Goal: Task Accomplishment & Management: Complete application form

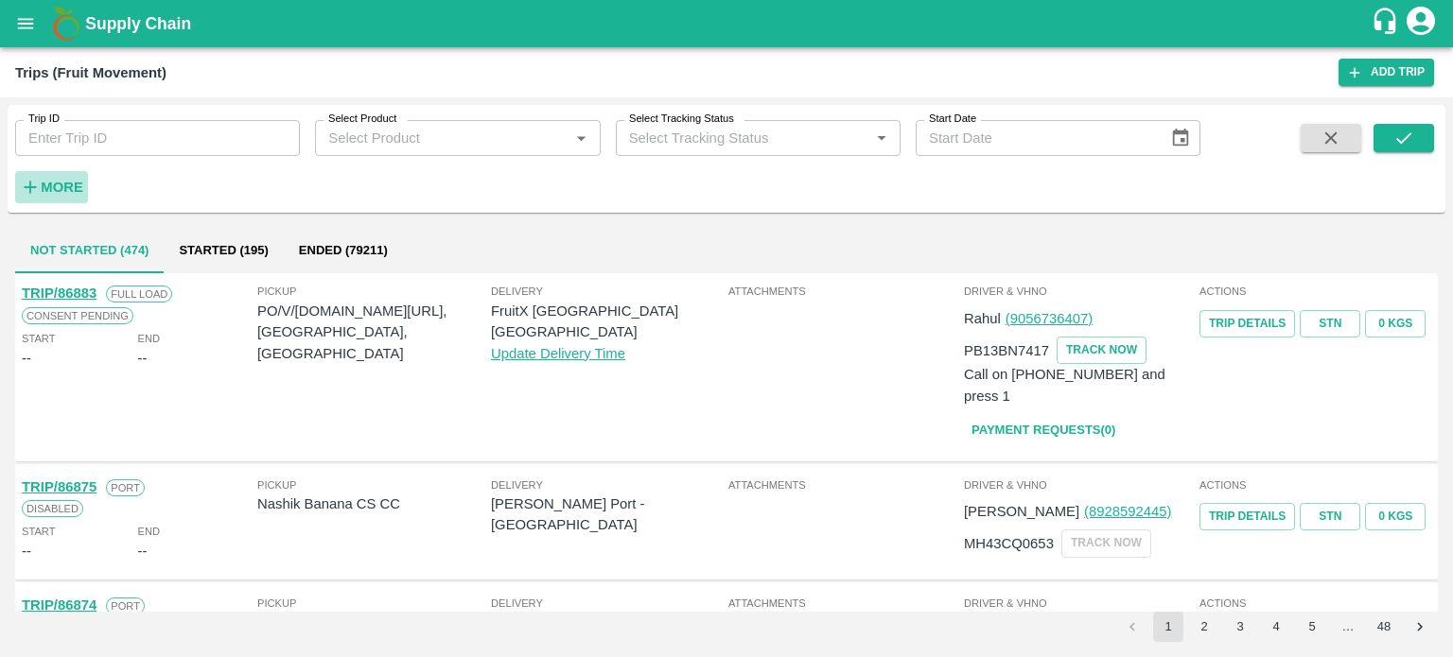
click at [53, 187] on strong "More" at bounding box center [62, 187] width 43 height 15
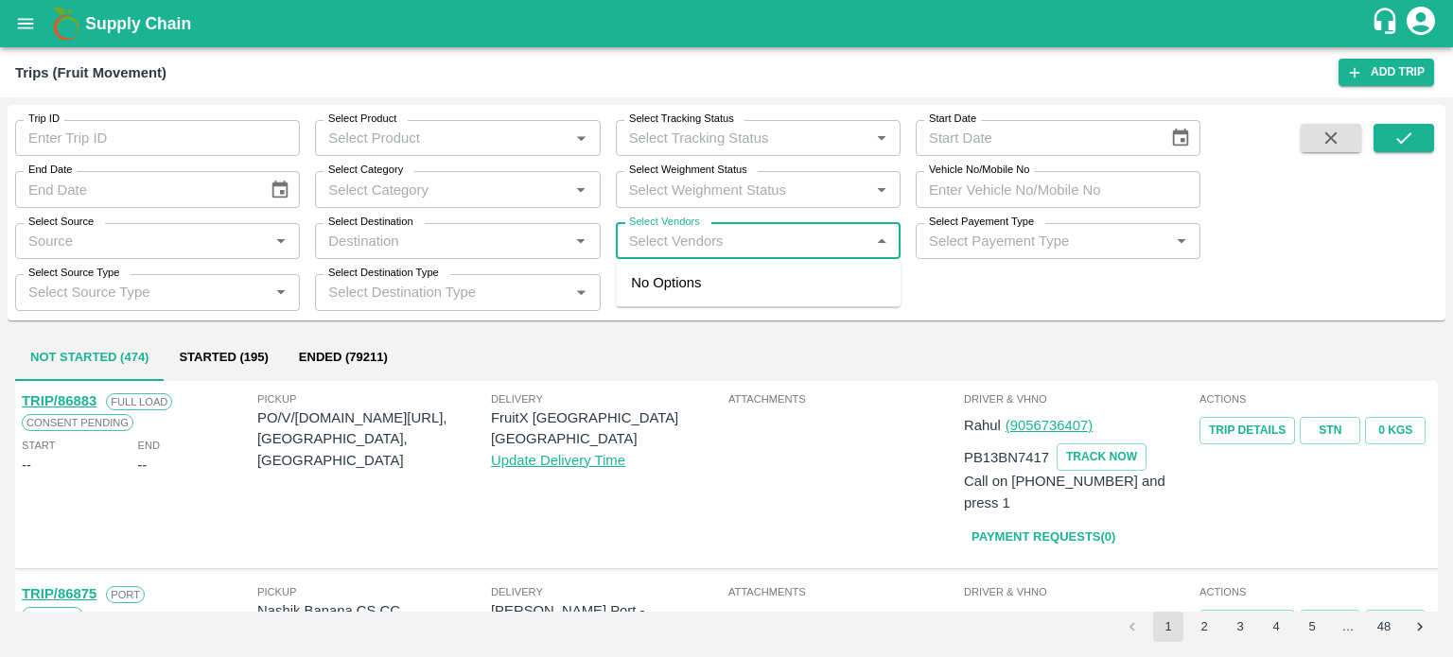
click at [760, 248] on input "Select Vendors" at bounding box center [742, 241] width 242 height 25
type input "M/S DE"
type input "V"
click at [773, 289] on div "M/s Dev Bhoomi Transport Co.-Mehandli, Shimla-8881000037" at bounding box center [784, 293] width 201 height 43
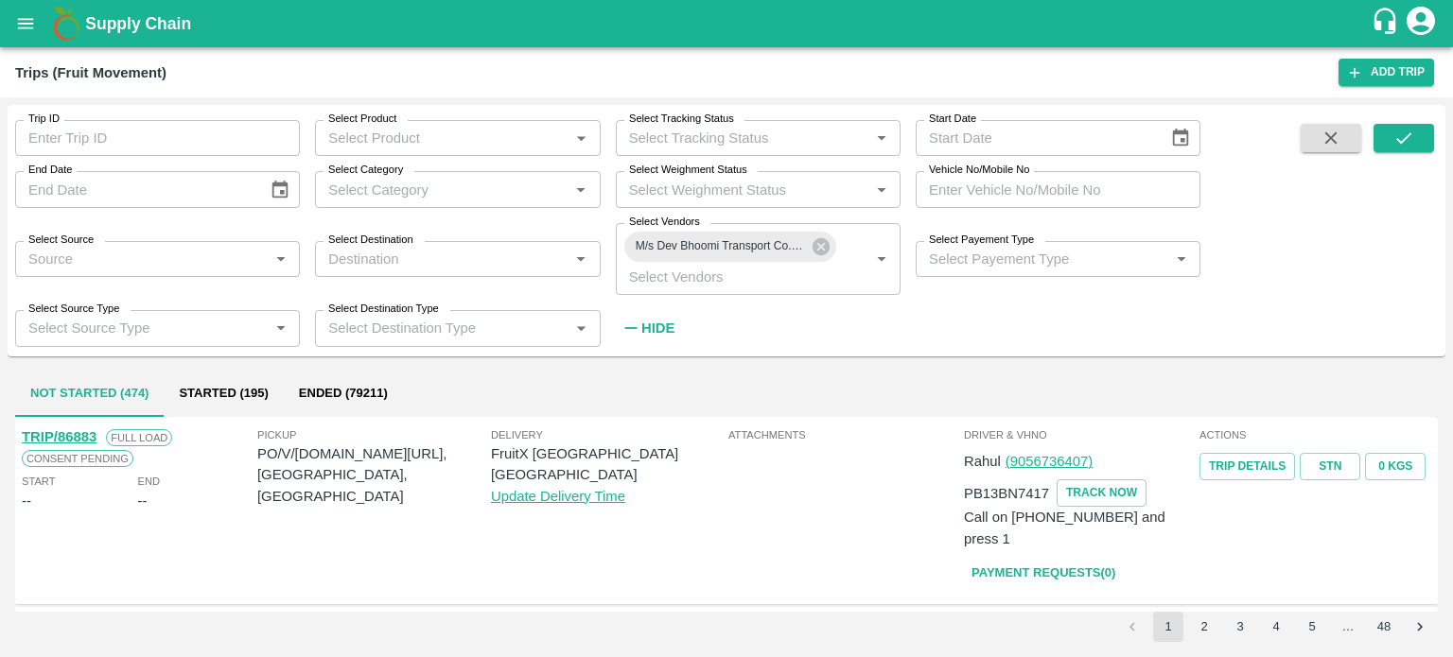
click at [1392, 123] on div "Trip ID Trip ID Select Product Select Product   * Select Tracking Status Select…" at bounding box center [727, 231] width 1438 height 236
click at [1408, 142] on icon "submit" at bounding box center [1403, 138] width 21 height 21
click at [289, 398] on button "Ended (12)" at bounding box center [305, 394] width 98 height 45
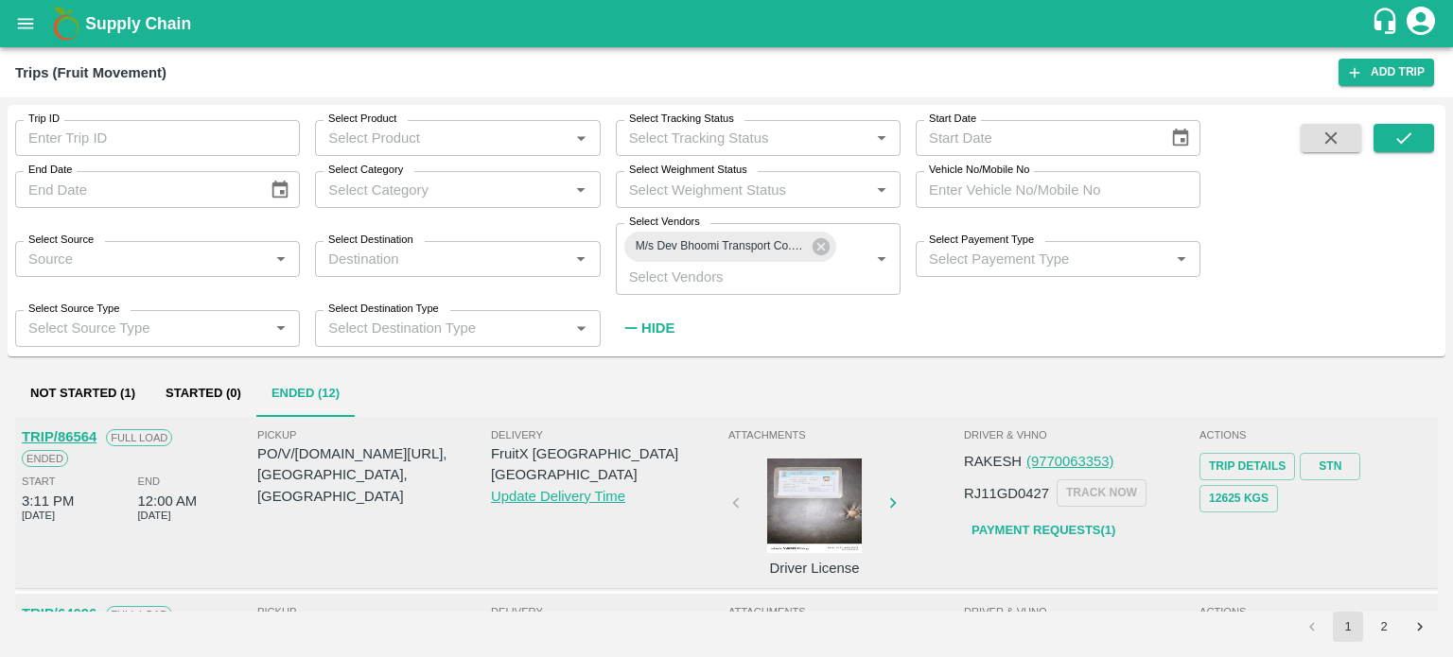
click at [840, 495] on div at bounding box center [814, 506] width 142 height 95
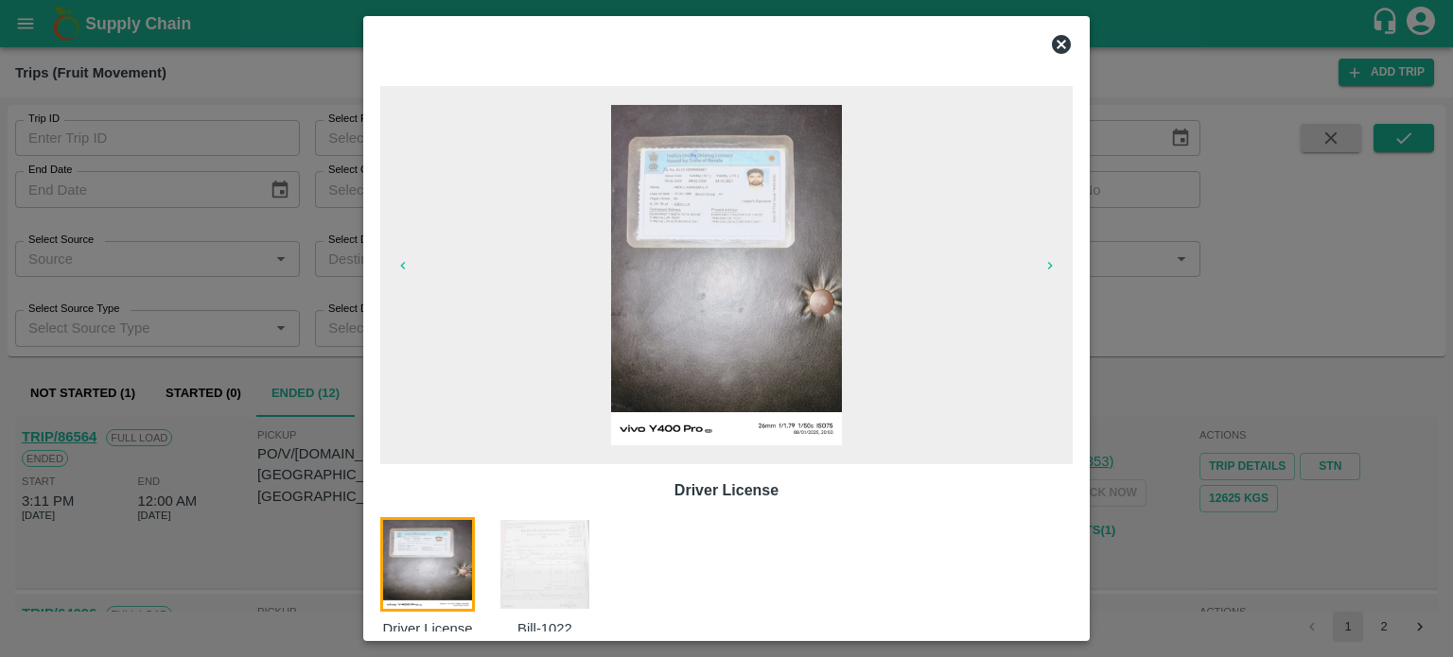
click at [590, 560] on img at bounding box center [545, 564] width 95 height 95
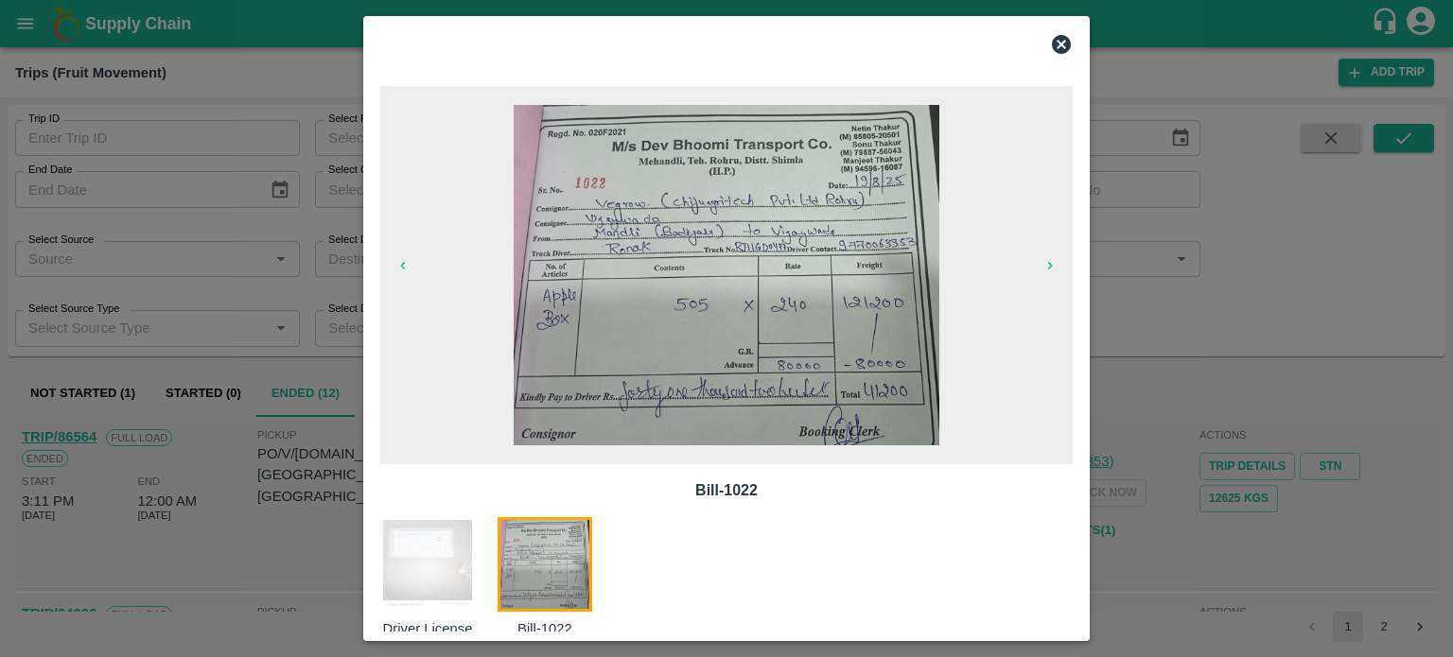
scroll to position [30, 0]
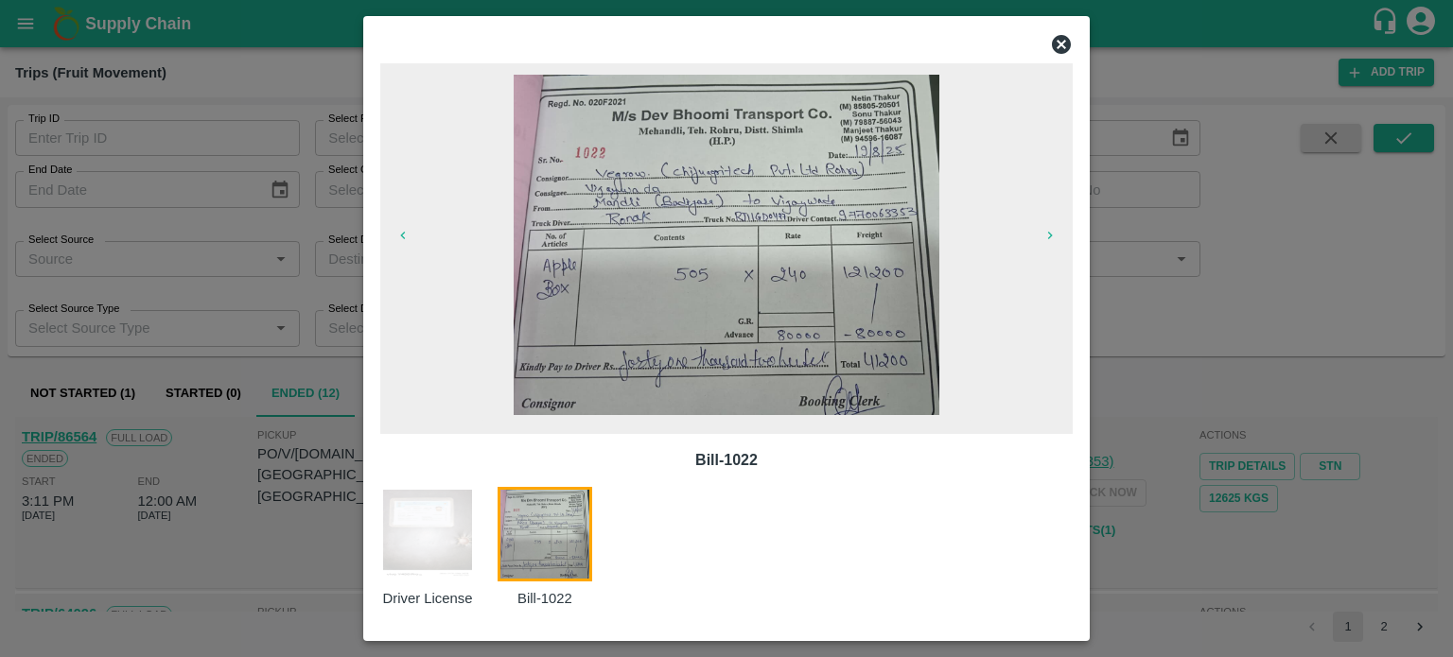
click at [761, 289] on img at bounding box center [727, 245] width 426 height 341
click at [1313, 339] on div at bounding box center [726, 328] width 1453 height 657
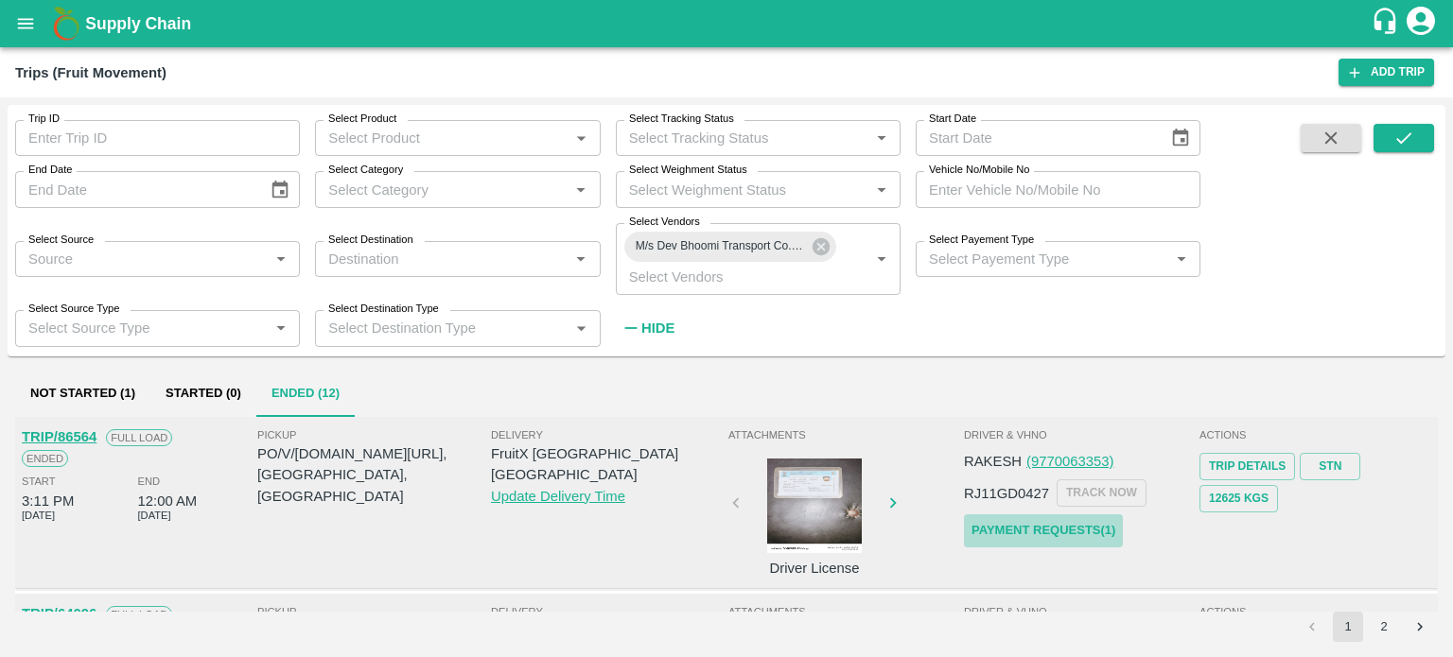
click at [1076, 526] on link "Payment Requests( 1 )" at bounding box center [1043, 531] width 159 height 33
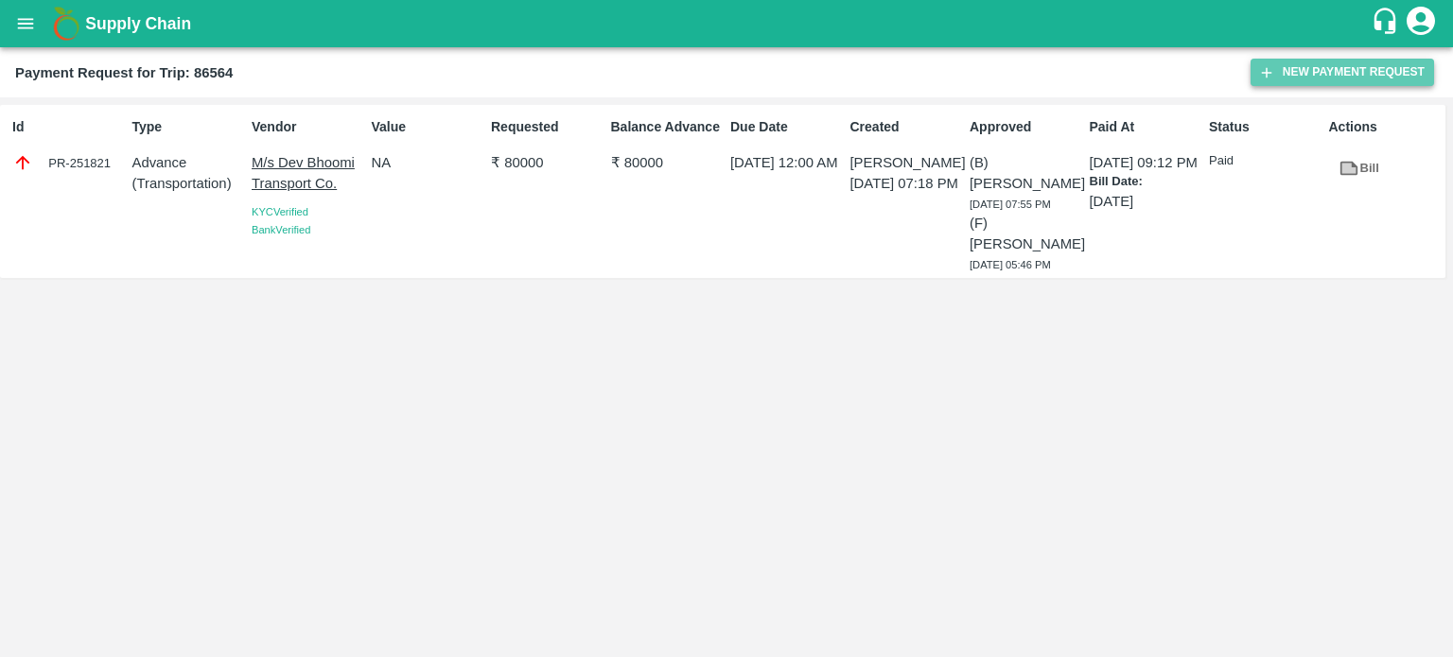
click at [1333, 67] on button "New Payment Request" at bounding box center [1343, 72] width 184 height 27
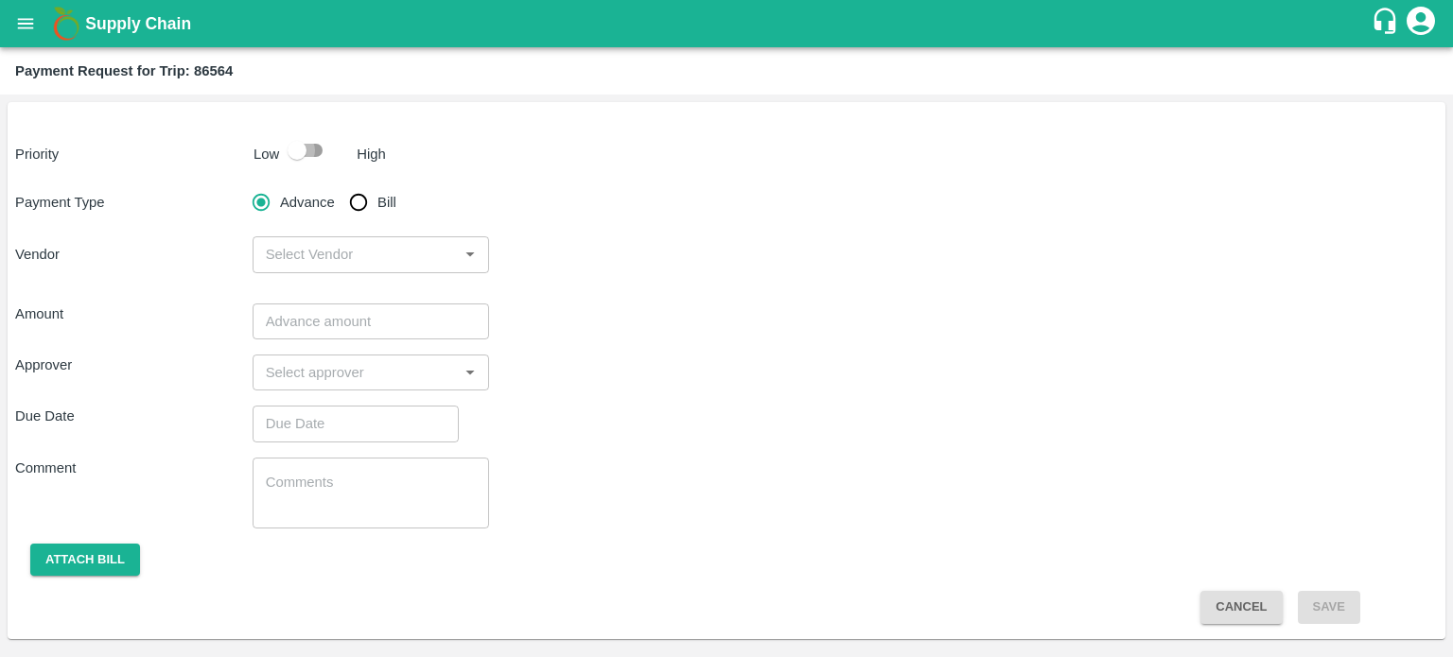
click at [306, 159] on input "checkbox" at bounding box center [297, 150] width 108 height 36
checkbox input "true"
click at [345, 188] on input "Bill" at bounding box center [359, 203] width 38 height 38
radio input "true"
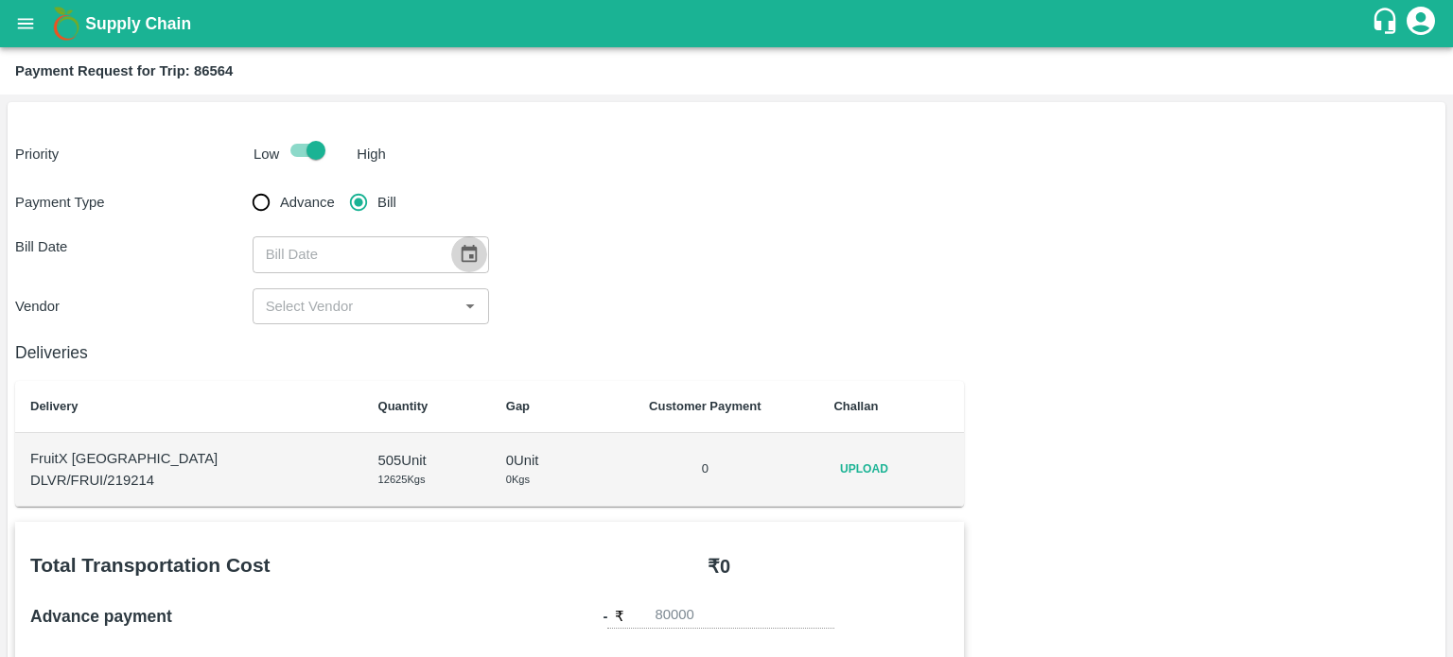
click at [451, 267] on button "Choose date" at bounding box center [469, 254] width 36 height 36
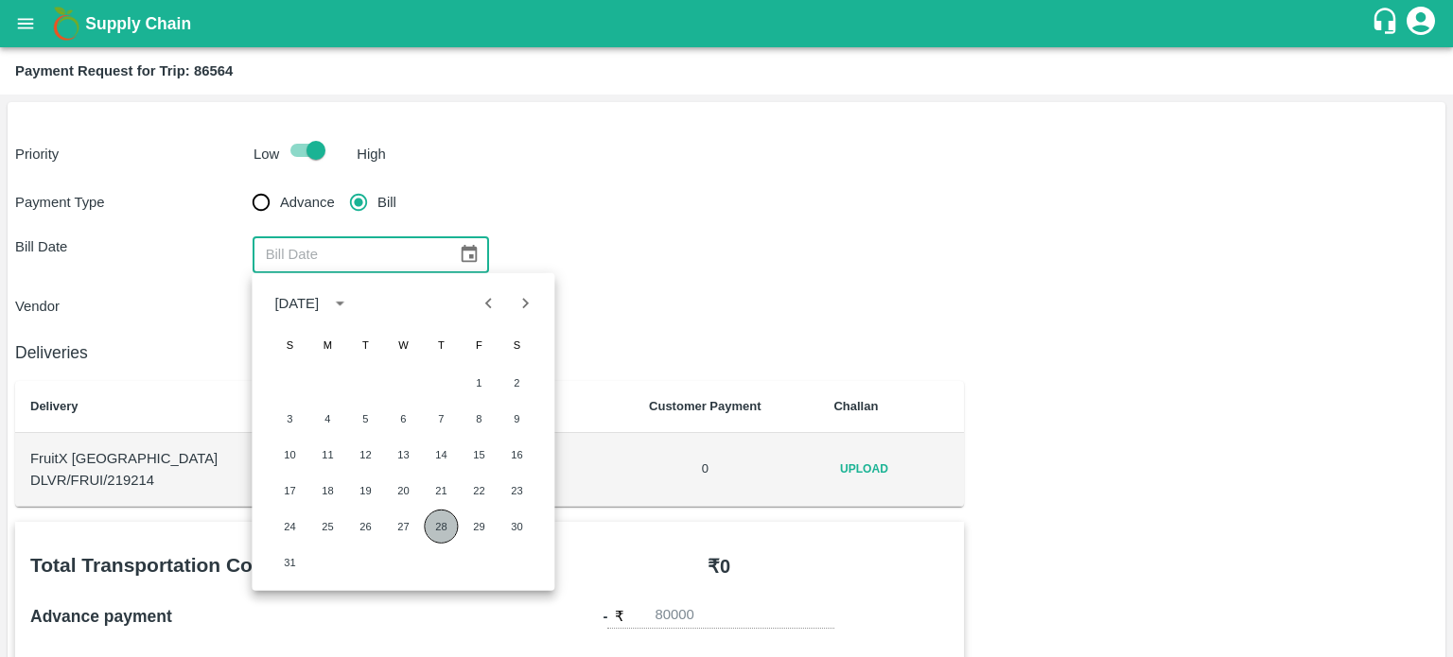
click at [443, 523] on button "28" at bounding box center [441, 527] width 34 height 34
type input "28/08/2025"
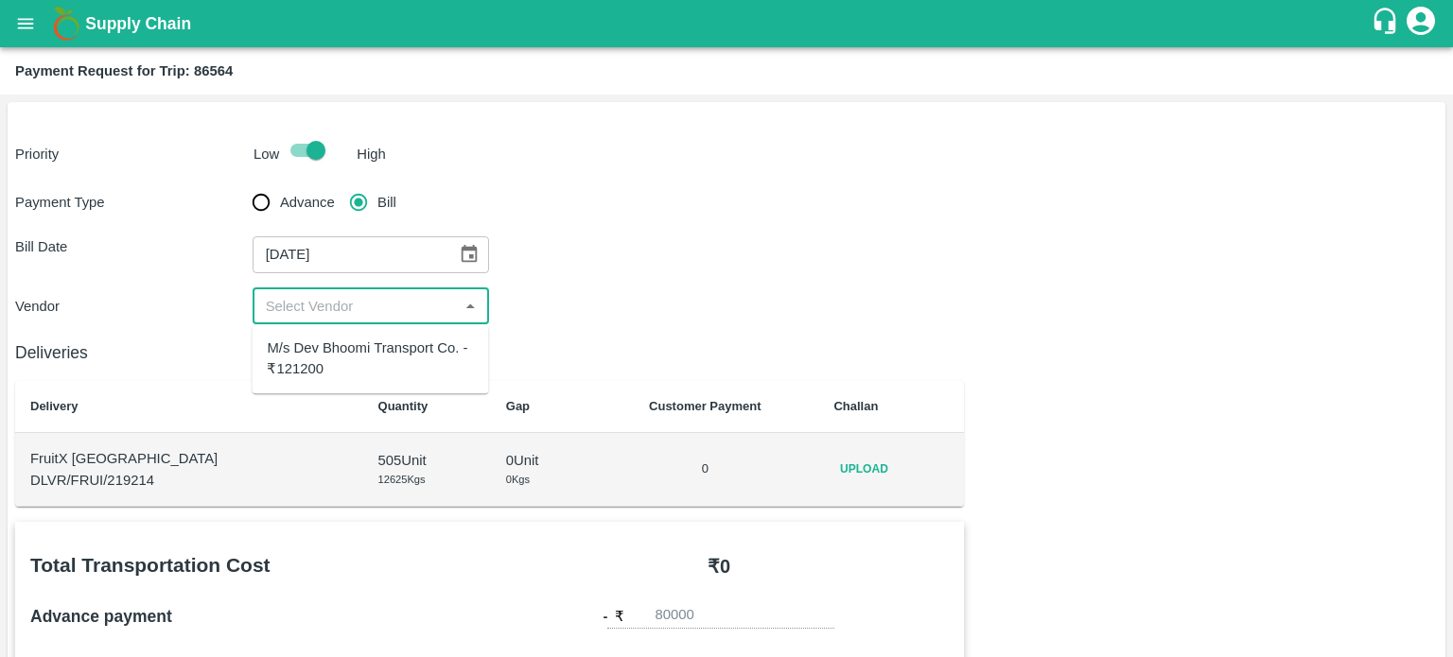
click at [325, 313] on input "input" at bounding box center [355, 306] width 195 height 25
click at [323, 354] on div "M/s Dev Bhoomi Transport Co. - ₹121200" at bounding box center [370, 359] width 206 height 43
type input "M/s Dev Bhoomi Transport Co. - ₹121200"
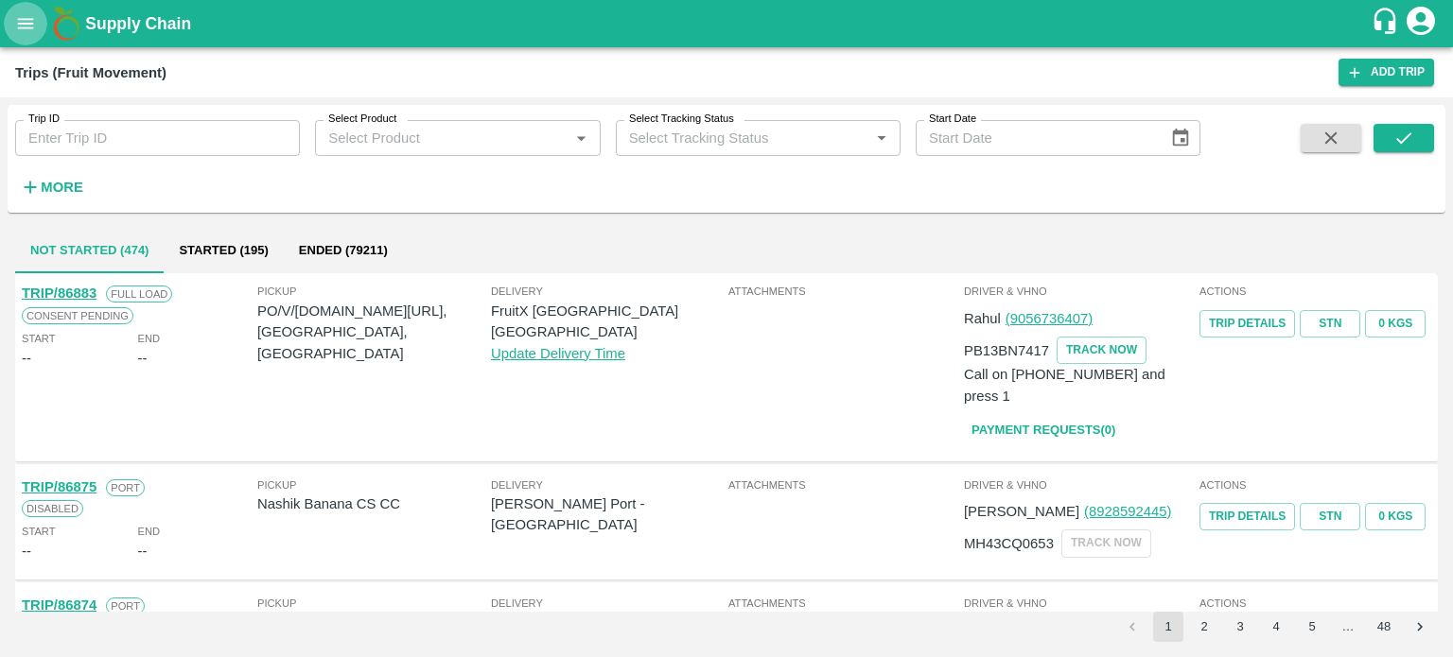
click at [29, 22] on icon "open drawer" at bounding box center [25, 23] width 21 height 21
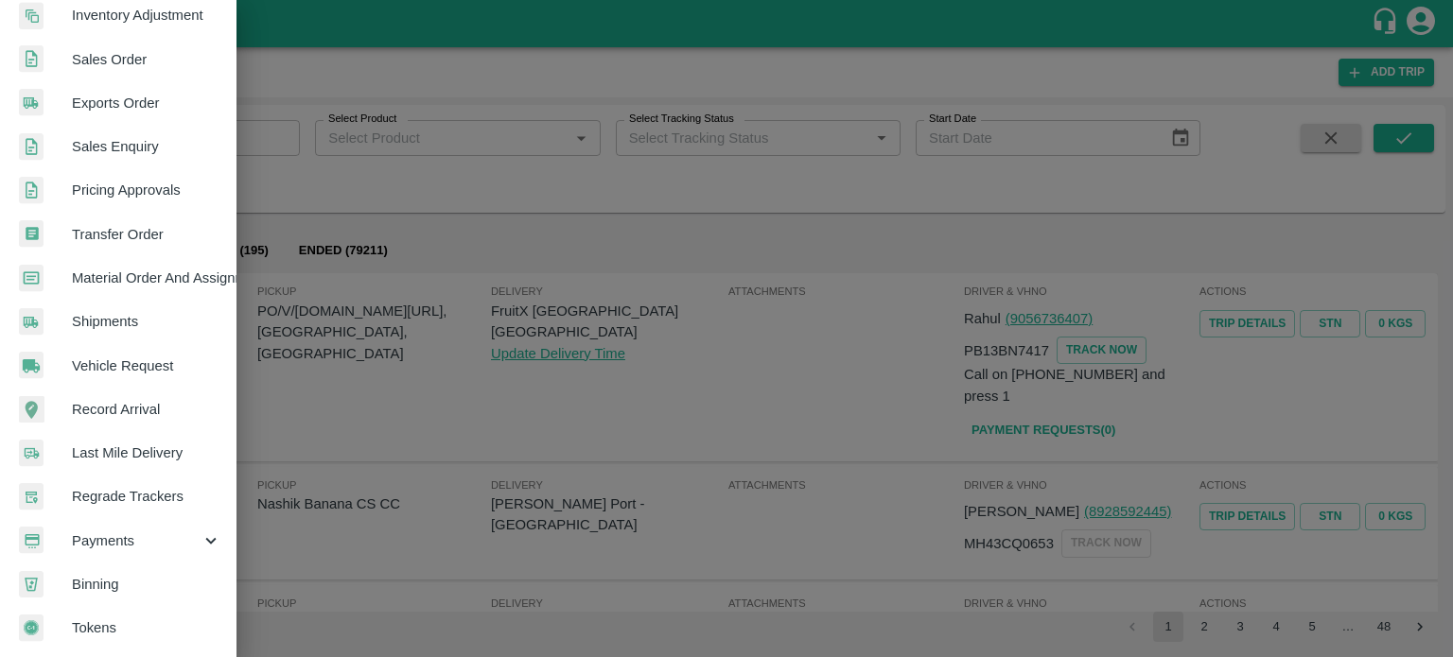
scroll to position [106, 0]
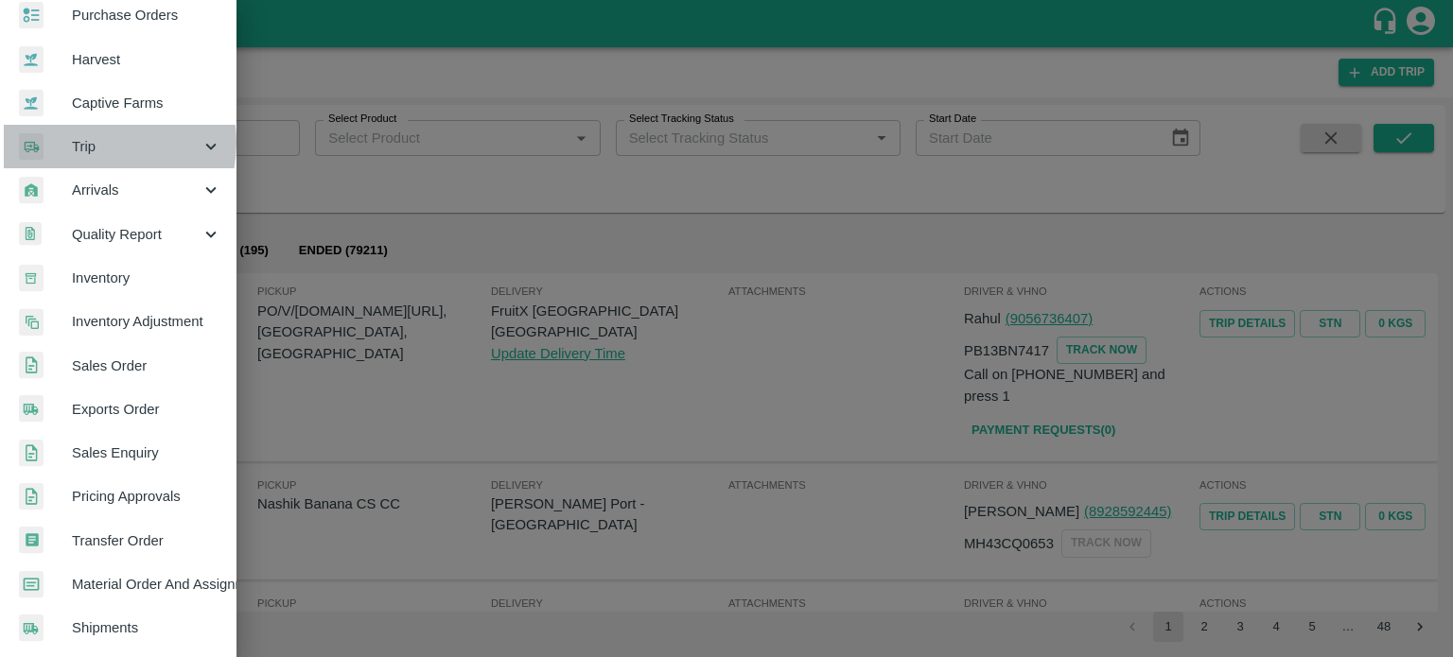
click at [95, 143] on span "Trip" at bounding box center [136, 146] width 129 height 21
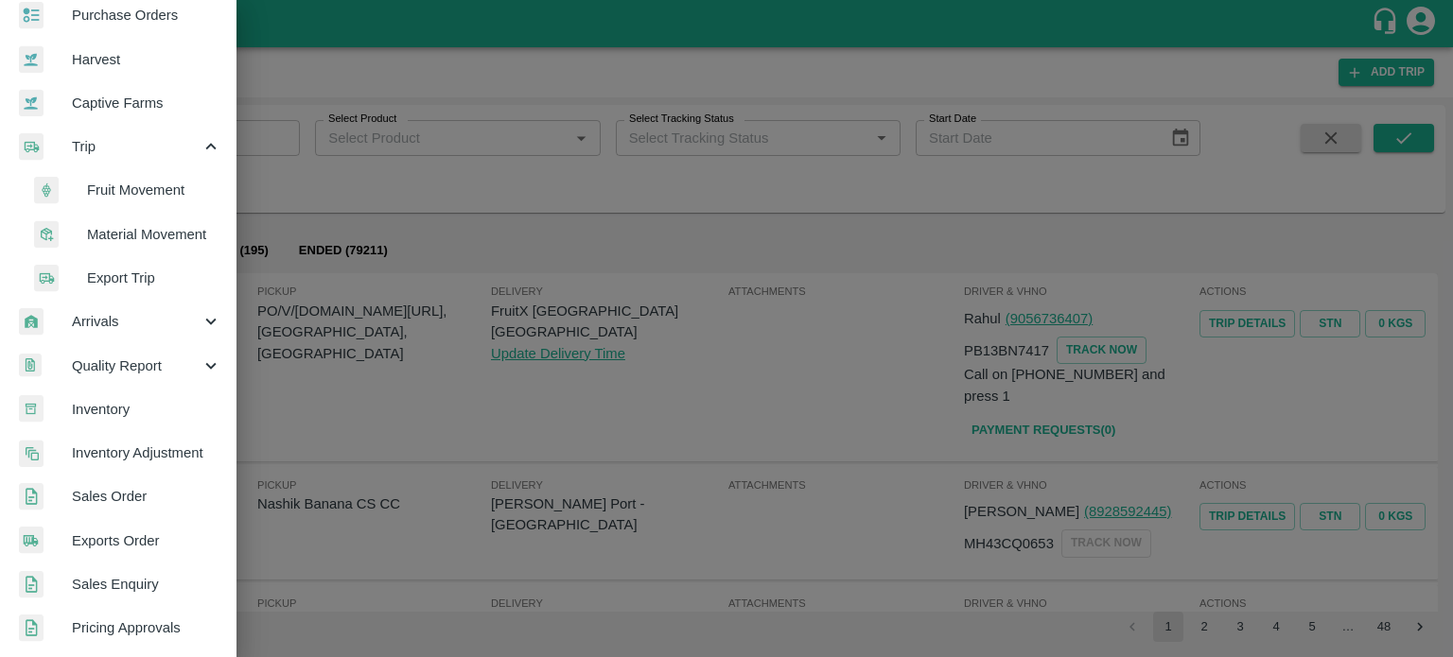
click at [130, 189] on span "Fruit Movement" at bounding box center [154, 190] width 134 height 21
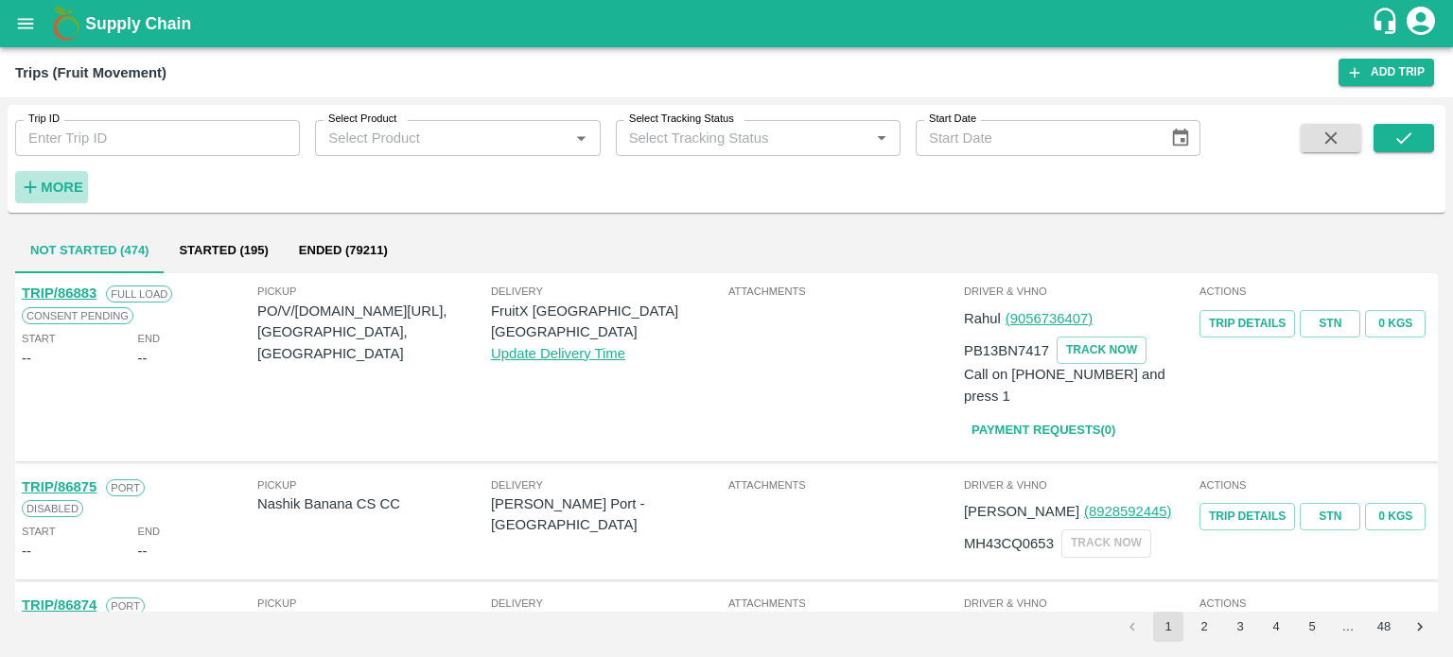
click at [79, 189] on strong "More" at bounding box center [62, 187] width 43 height 15
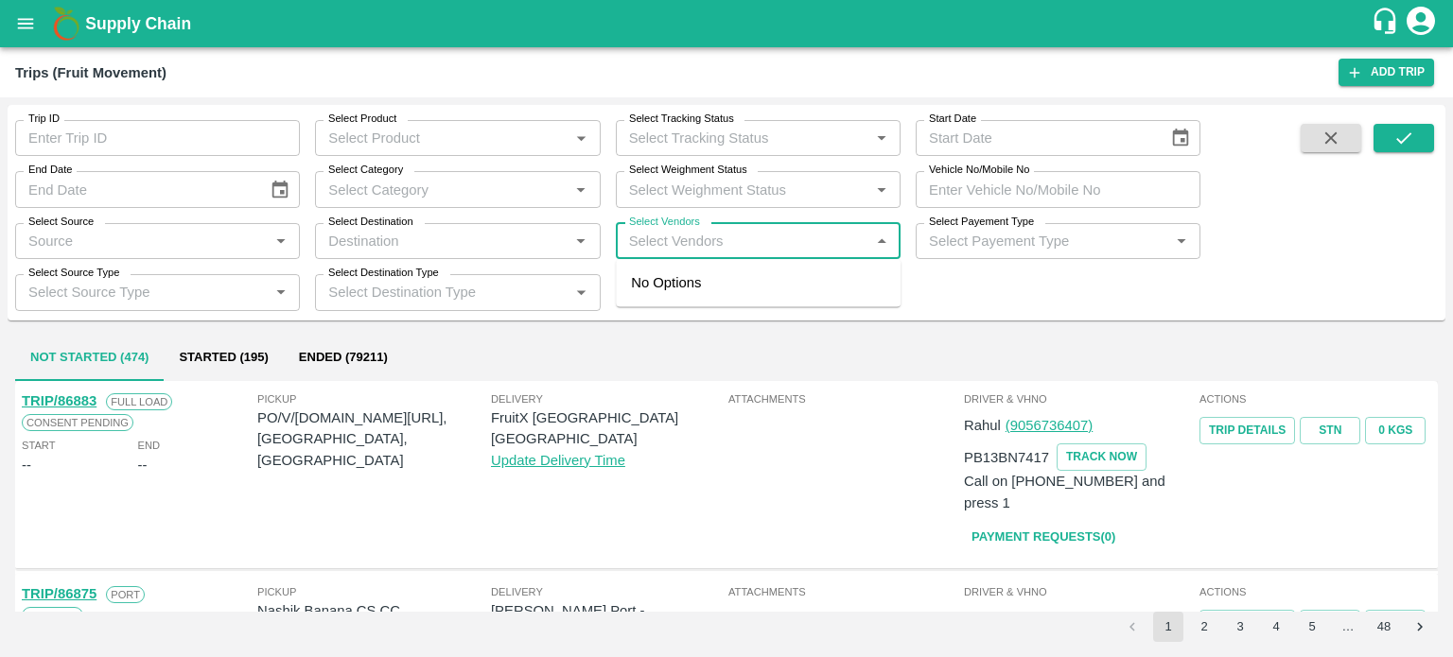
click at [712, 232] on input "Select Vendors" at bounding box center [742, 241] width 242 height 25
type input "m/s"
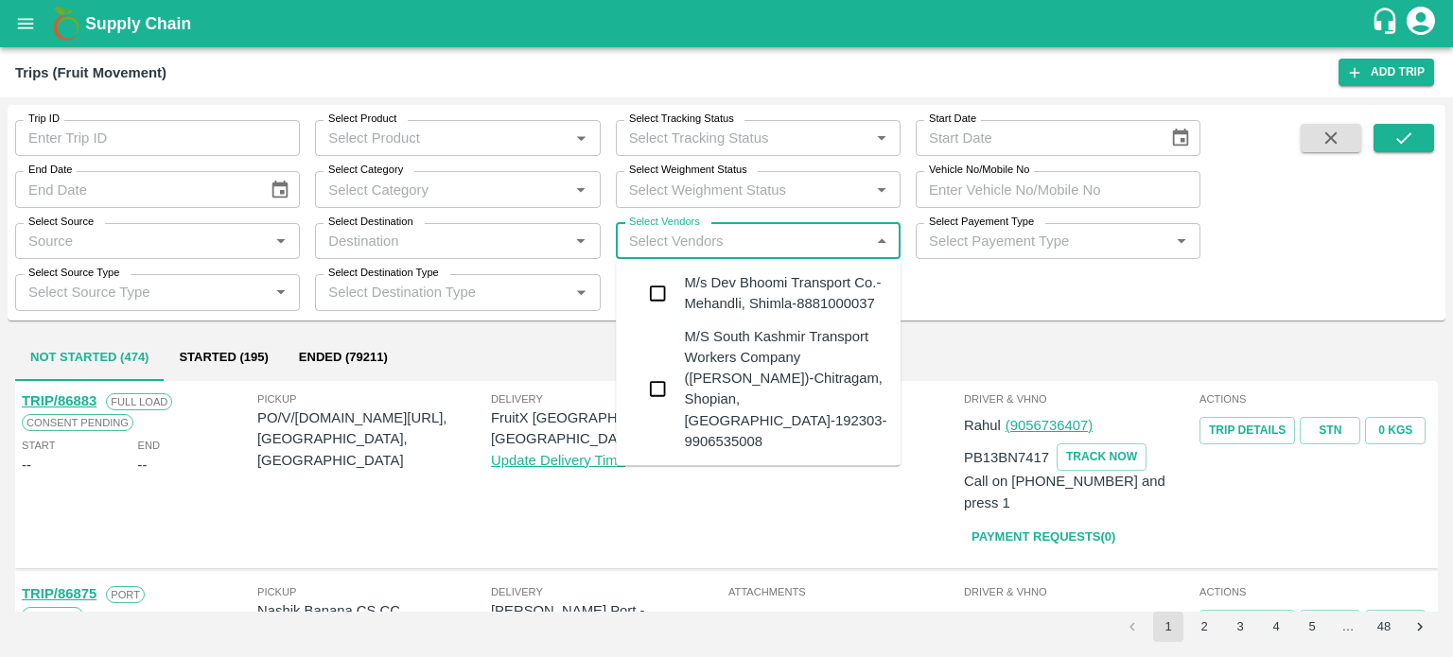
click at [738, 286] on div "M/s Dev Bhoomi Transport Co.-Mehandli, Shimla-8881000037" at bounding box center [784, 293] width 201 height 43
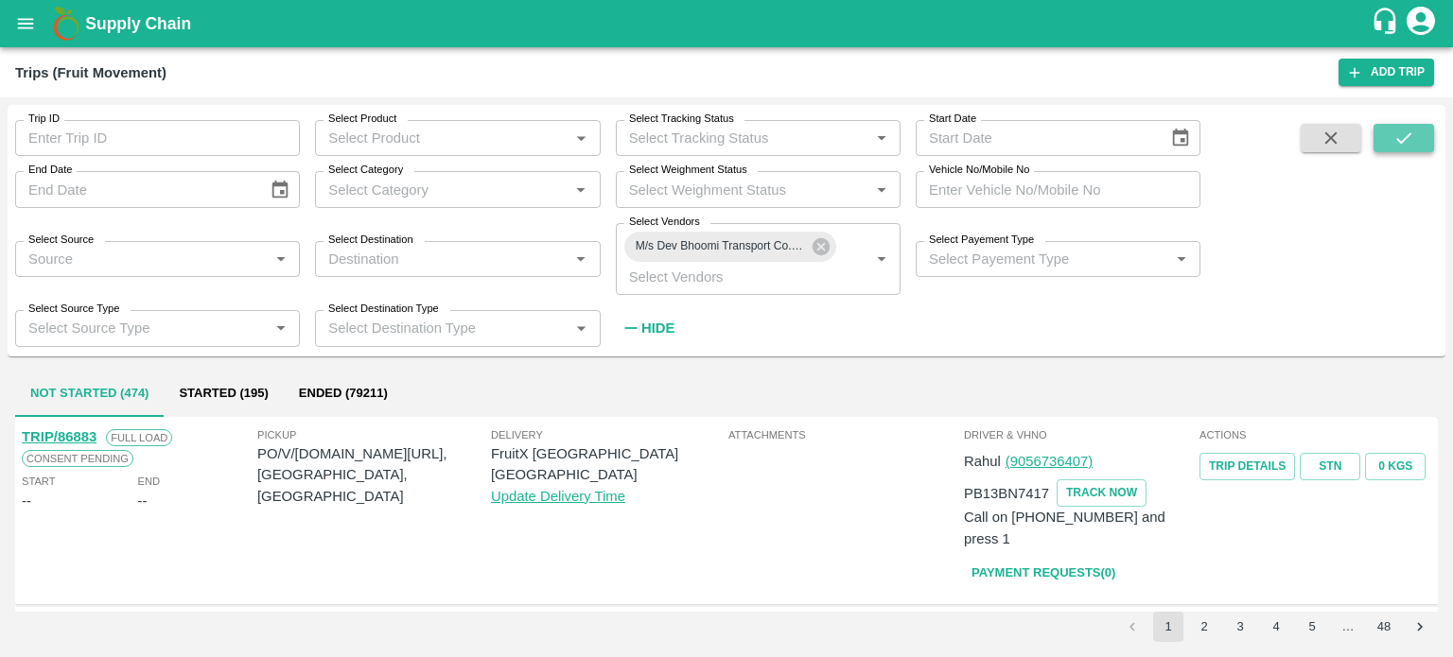
click at [1404, 134] on icon "submit" at bounding box center [1403, 138] width 21 height 21
click at [660, 331] on strong "Hide" at bounding box center [657, 328] width 33 height 15
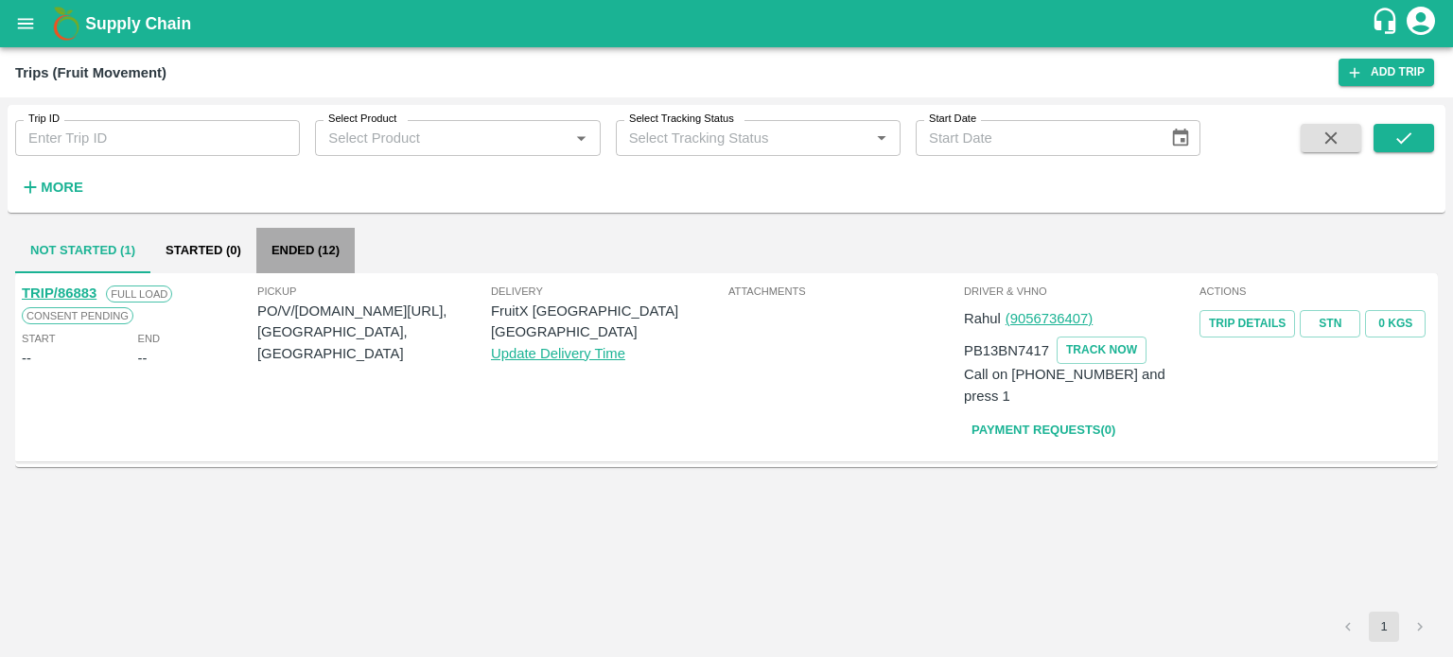
click at [334, 253] on button "Ended (12)" at bounding box center [305, 250] width 98 height 45
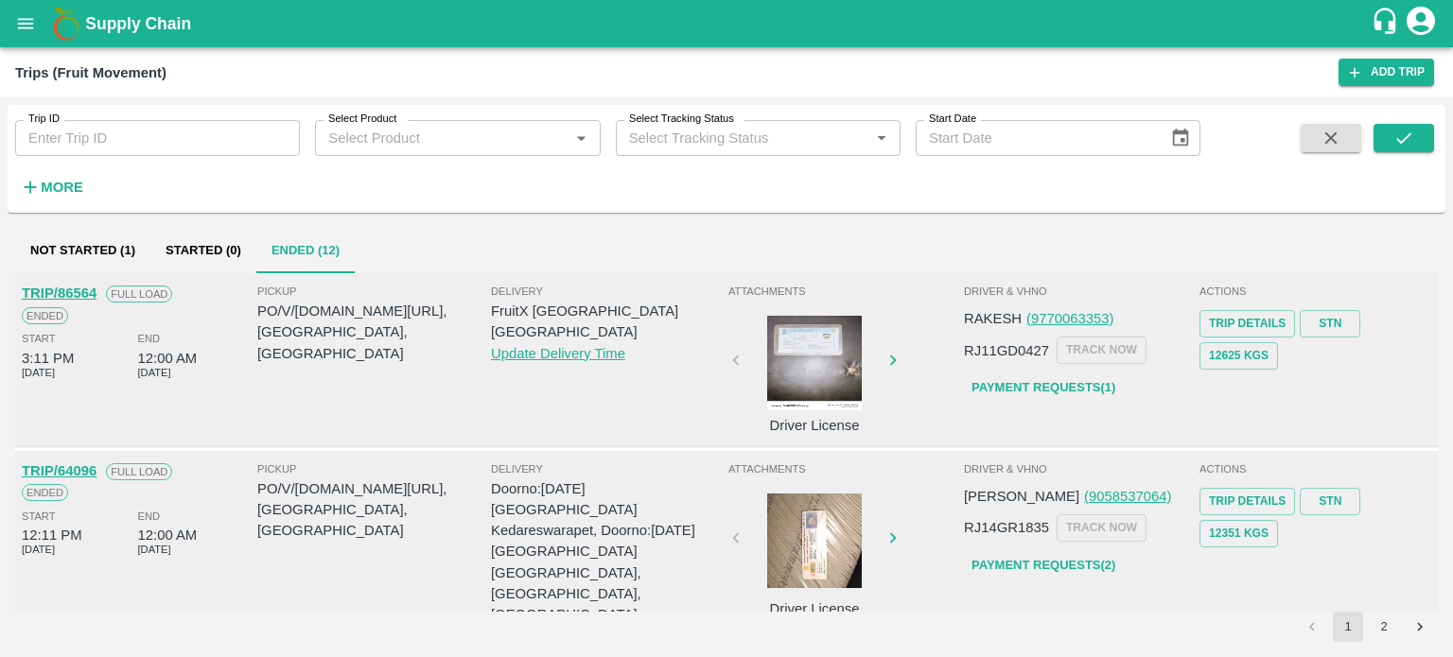
click at [791, 377] on div at bounding box center [814, 363] width 142 height 95
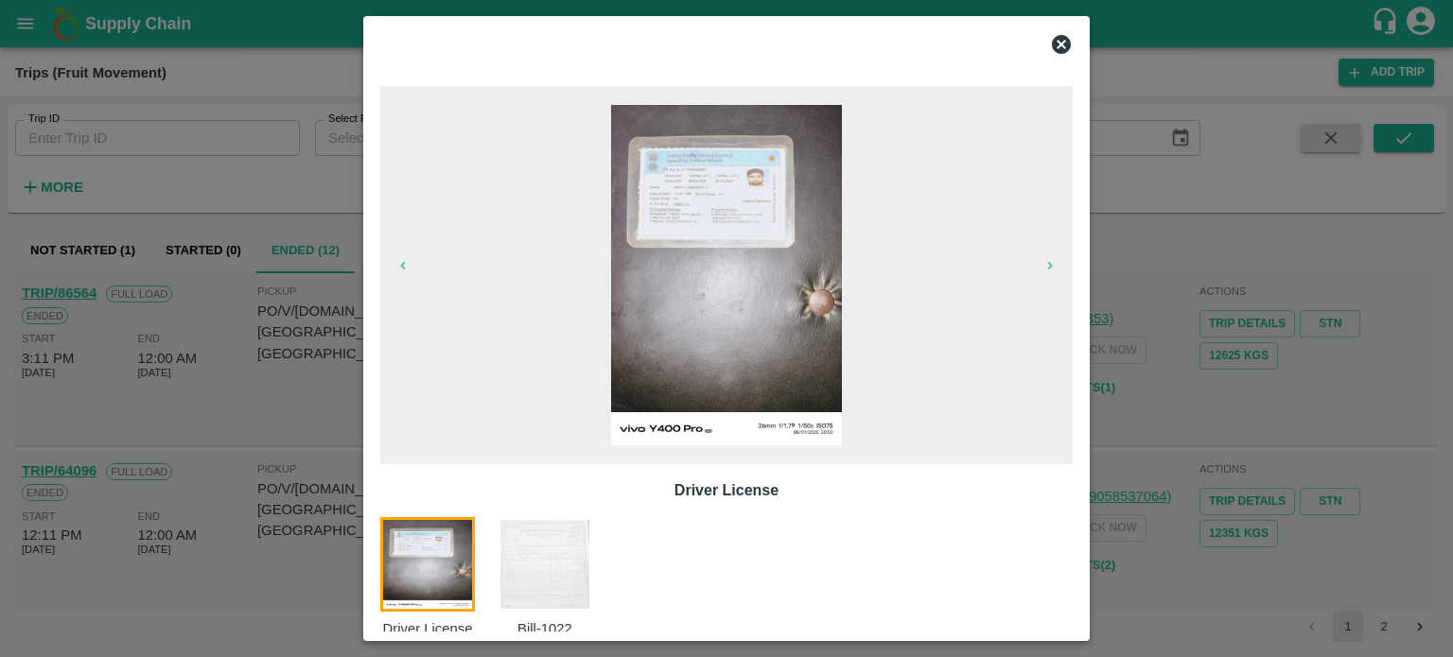
click at [537, 585] on img at bounding box center [545, 564] width 95 height 95
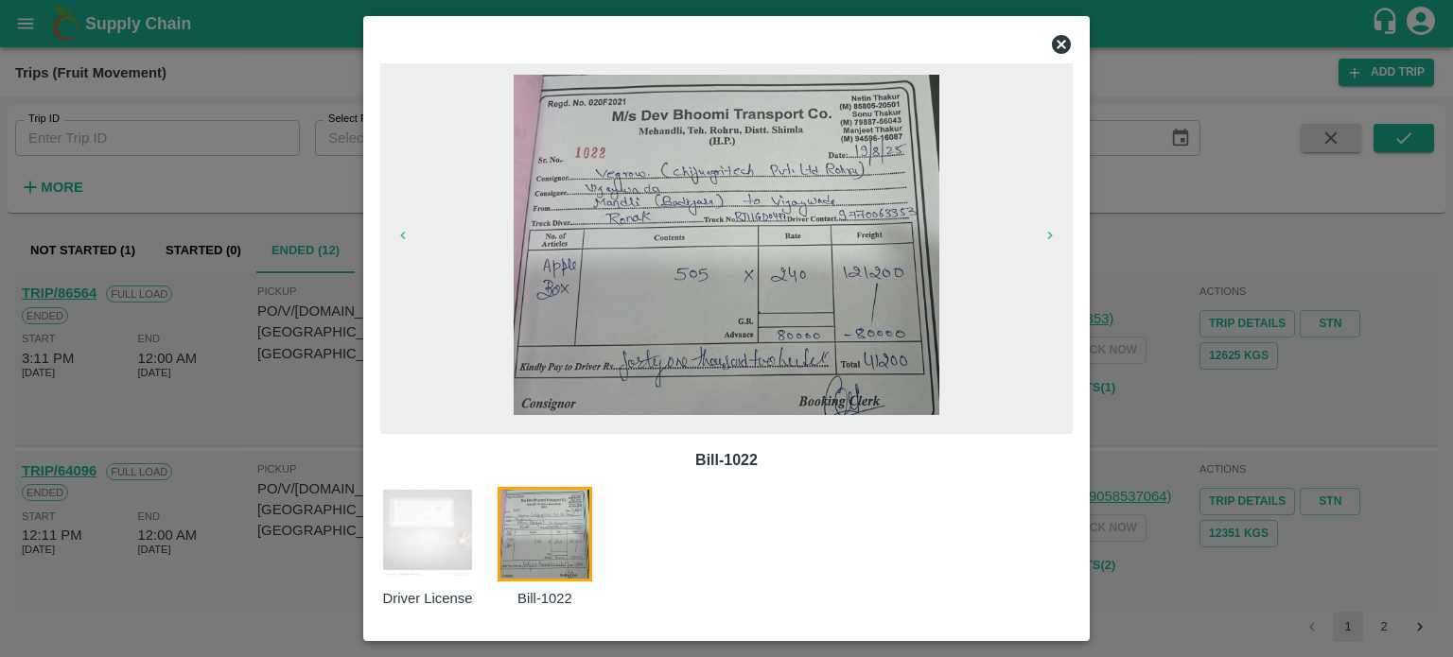
click at [1116, 347] on div at bounding box center [726, 328] width 1453 height 657
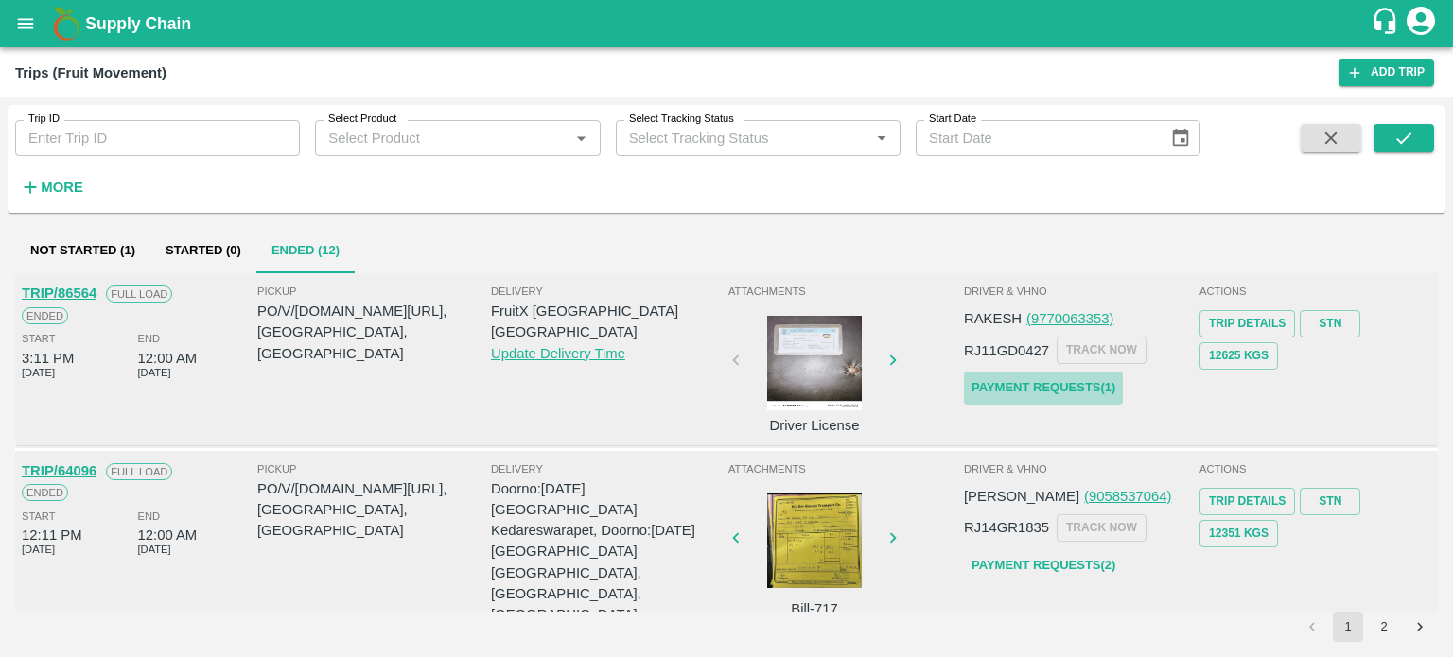
click at [1023, 390] on link "Payment Requests( 1 )" at bounding box center [1043, 388] width 159 height 33
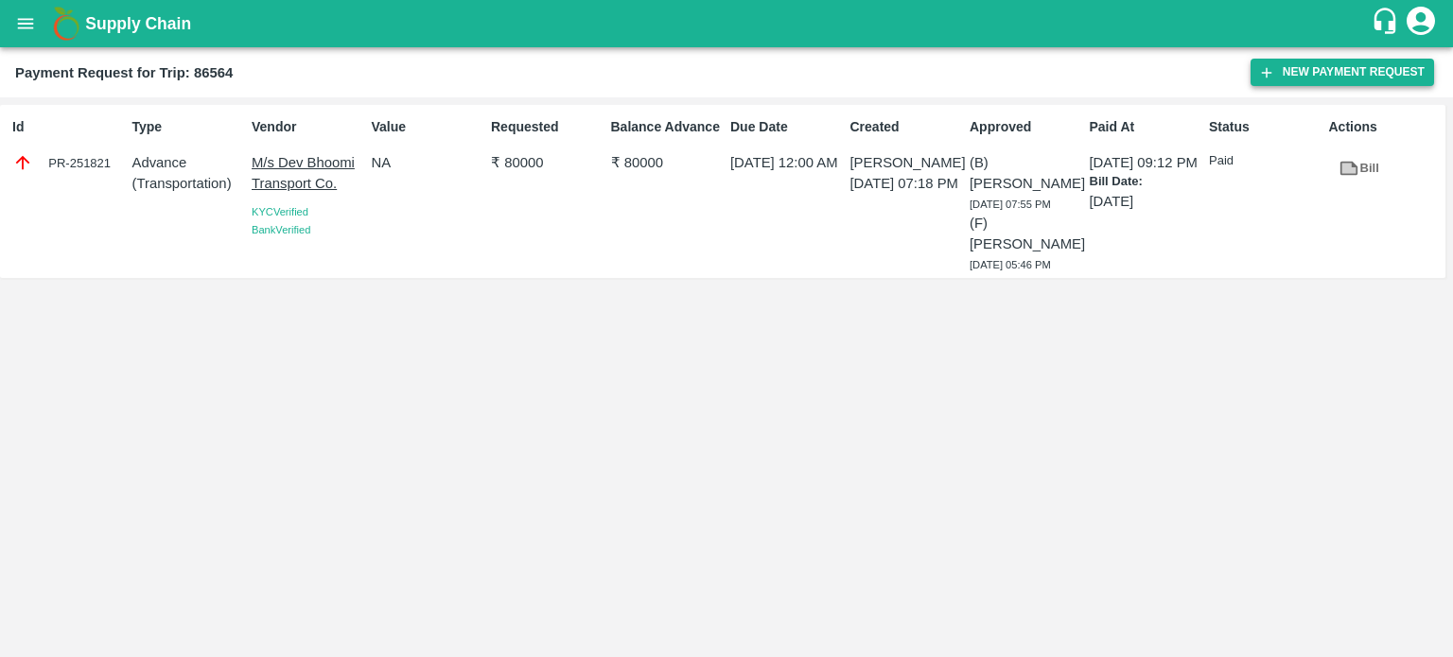
click at [1319, 67] on button "New Payment Request" at bounding box center [1343, 72] width 184 height 27
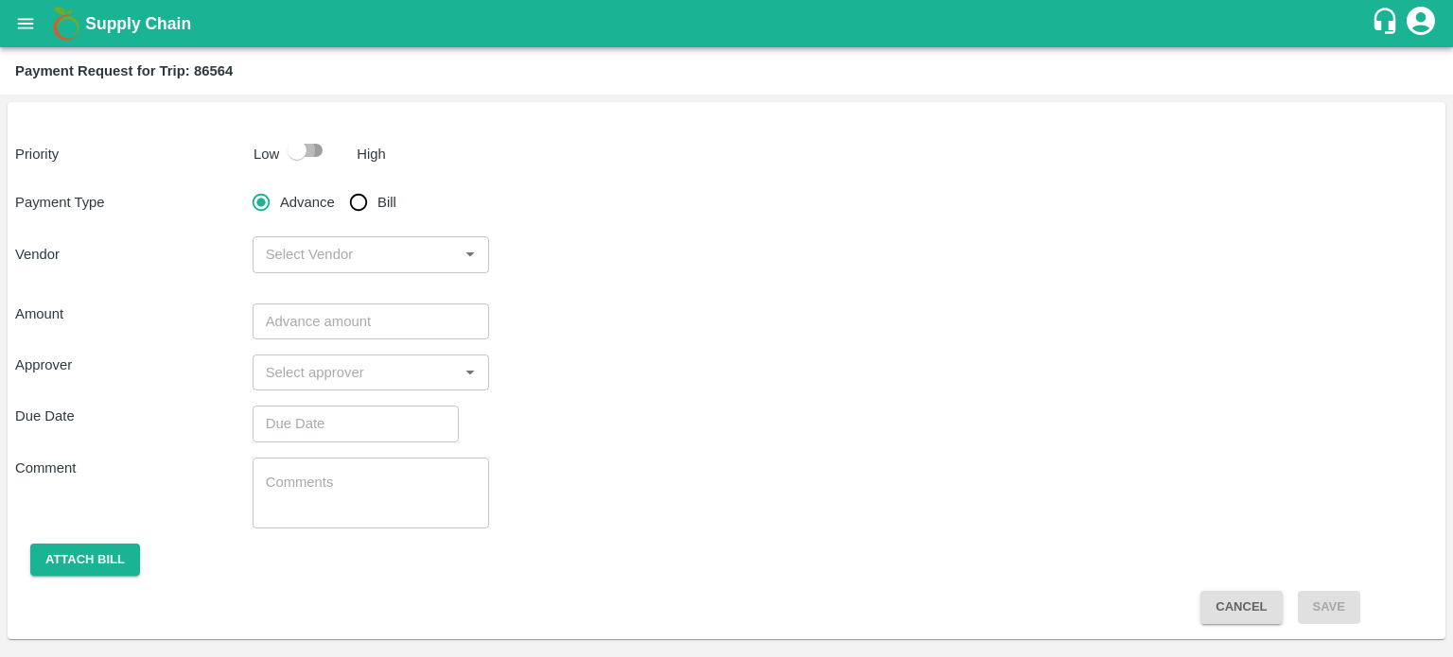
click at [301, 143] on input "checkbox" at bounding box center [297, 150] width 108 height 36
checkbox input "true"
click at [362, 205] on input "Bill" at bounding box center [359, 203] width 38 height 38
radio input "true"
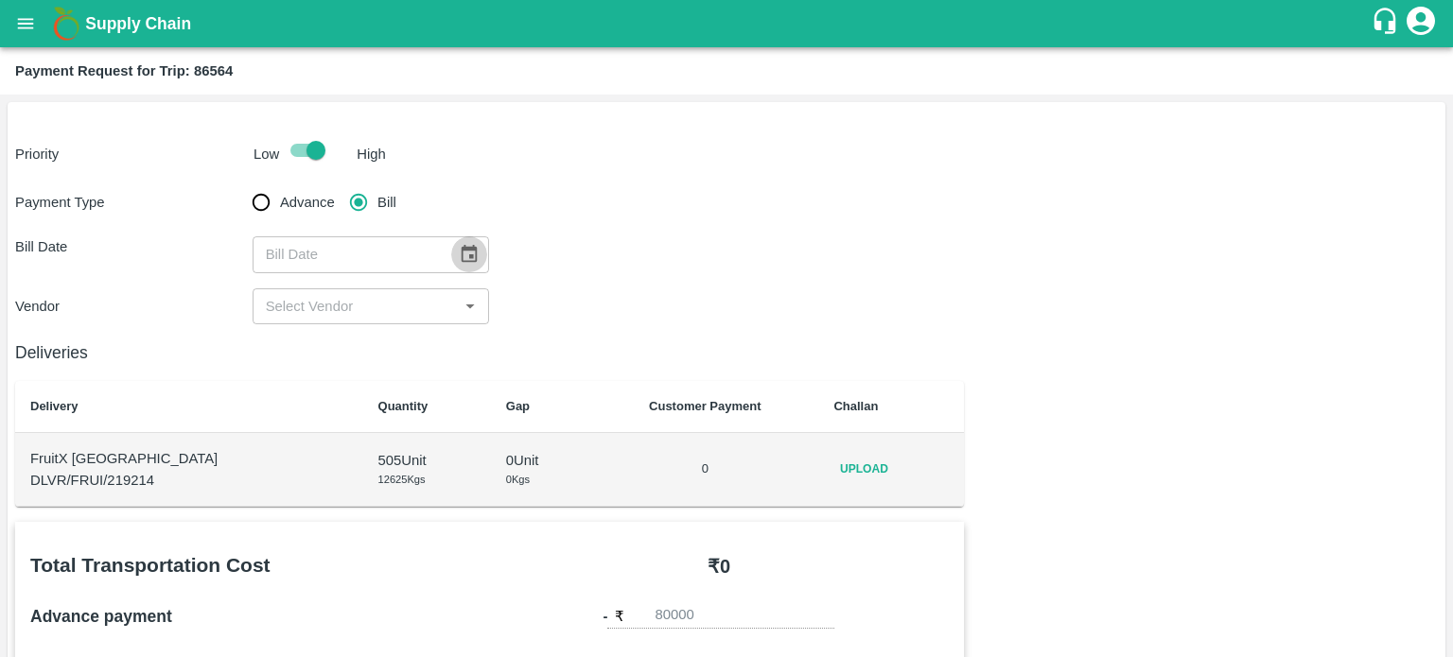
click at [461, 246] on icon "Choose date" at bounding box center [469, 254] width 21 height 21
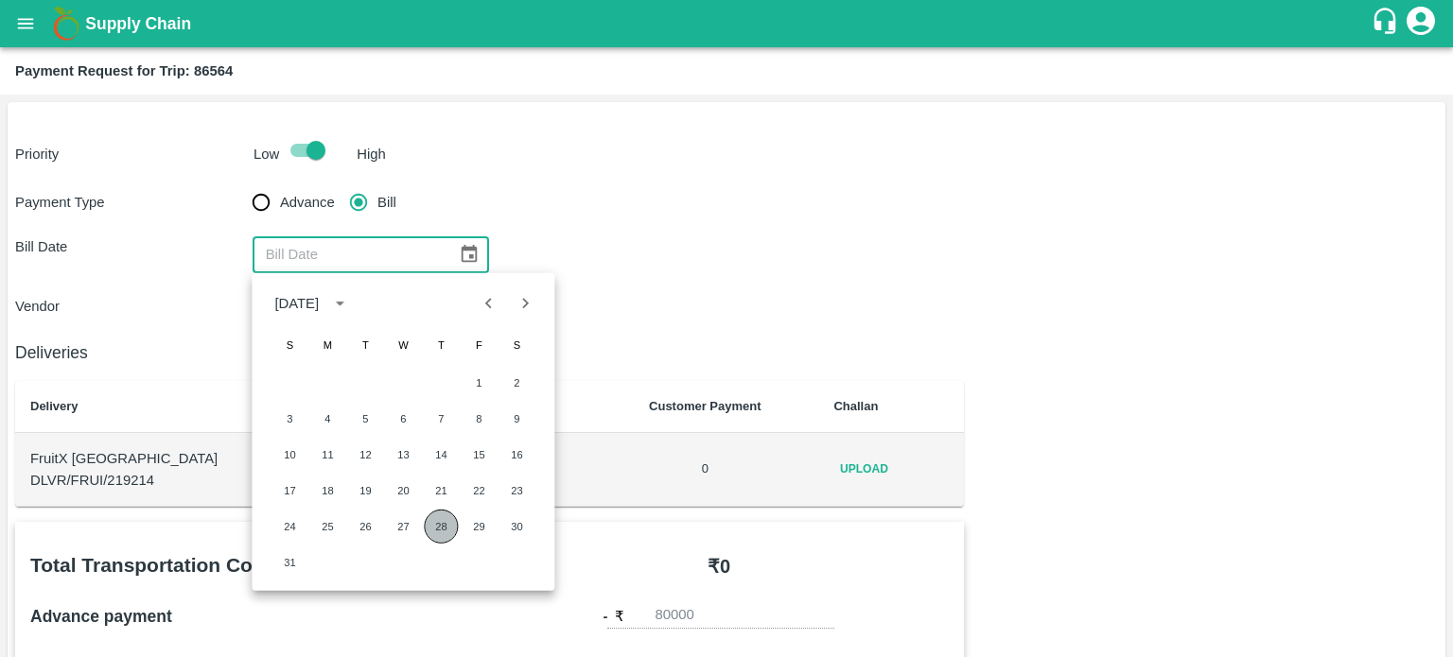
click at [439, 525] on button "28" at bounding box center [441, 527] width 34 height 34
type input "28/08/2025"
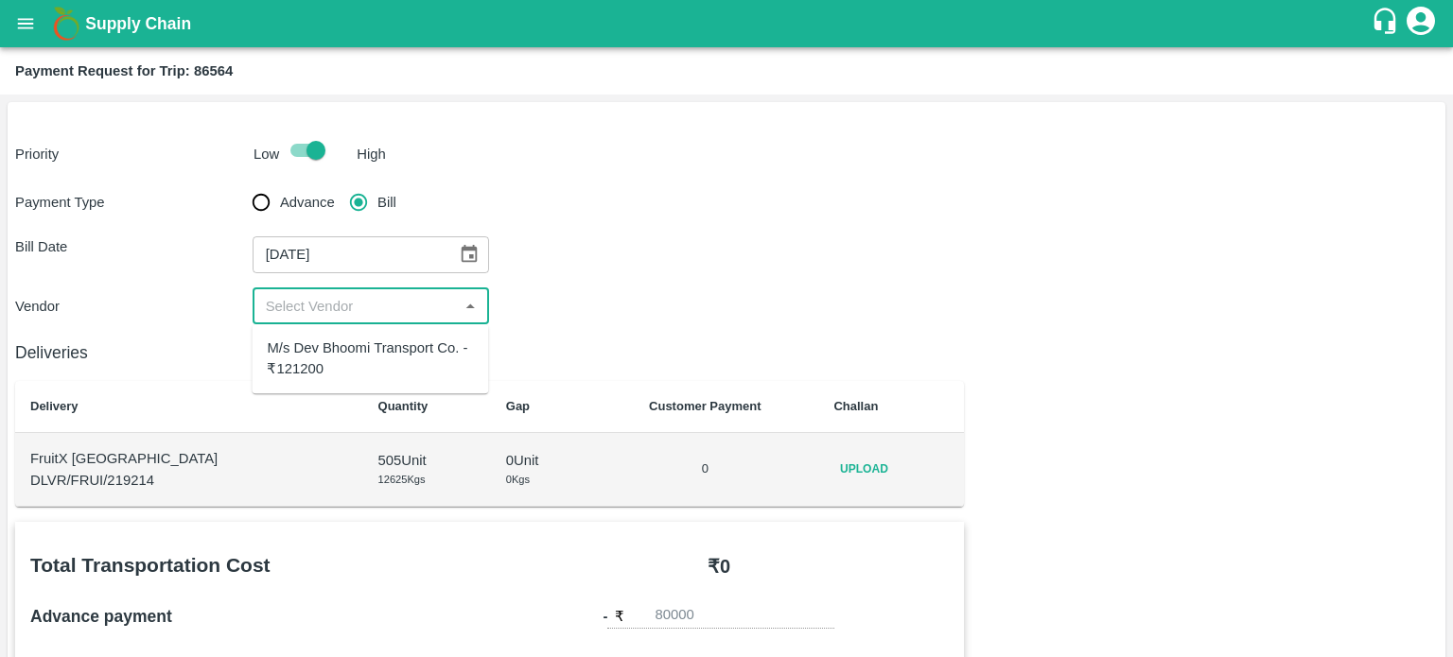
click at [343, 303] on input "input" at bounding box center [355, 306] width 195 height 25
click at [329, 356] on div "M/s Dev Bhoomi Transport Co. - ₹121200" at bounding box center [370, 359] width 206 height 43
type input "M/s Dev Bhoomi Transport Co. - ₹121200"
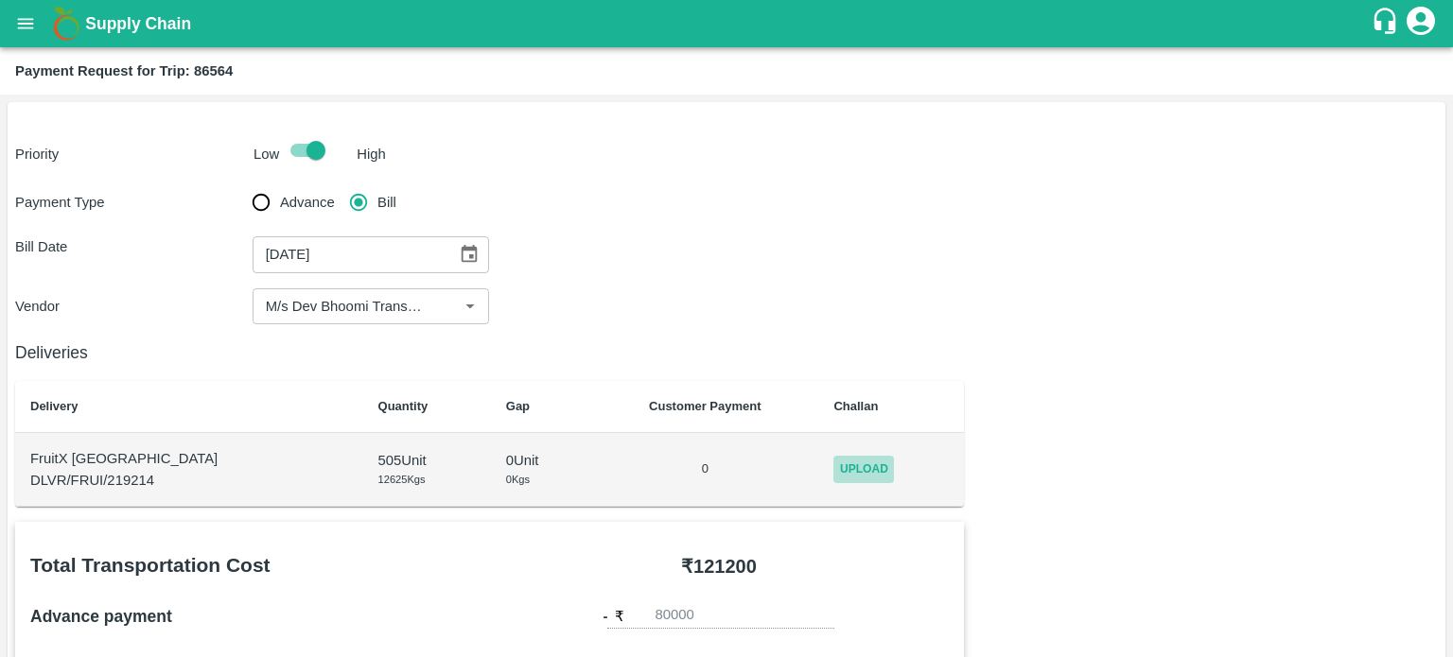
click at [834, 467] on span "Upload" at bounding box center [863, 469] width 61 height 27
click at [0, 0] on input "Upload" at bounding box center [0, 0] width 0 height 0
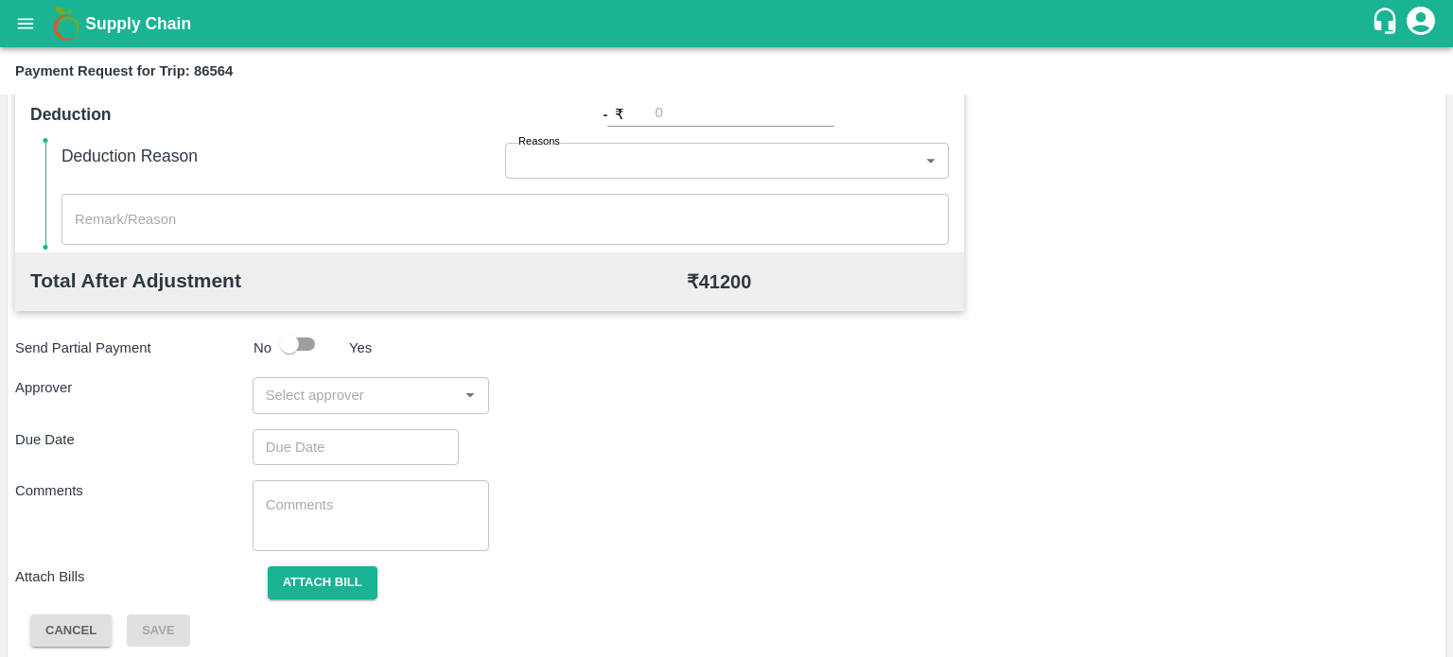
scroll to position [791, 0]
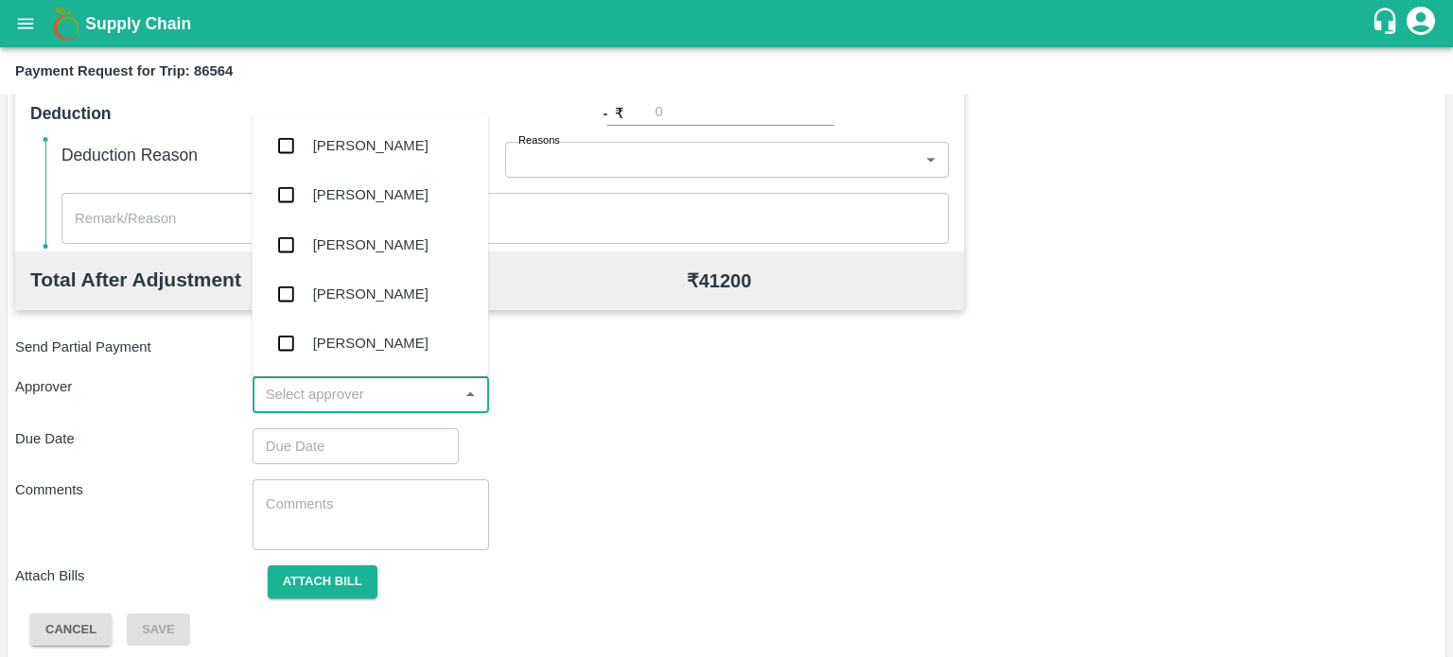
click at [358, 404] on input "input" at bounding box center [355, 394] width 195 height 25
type input "pal"
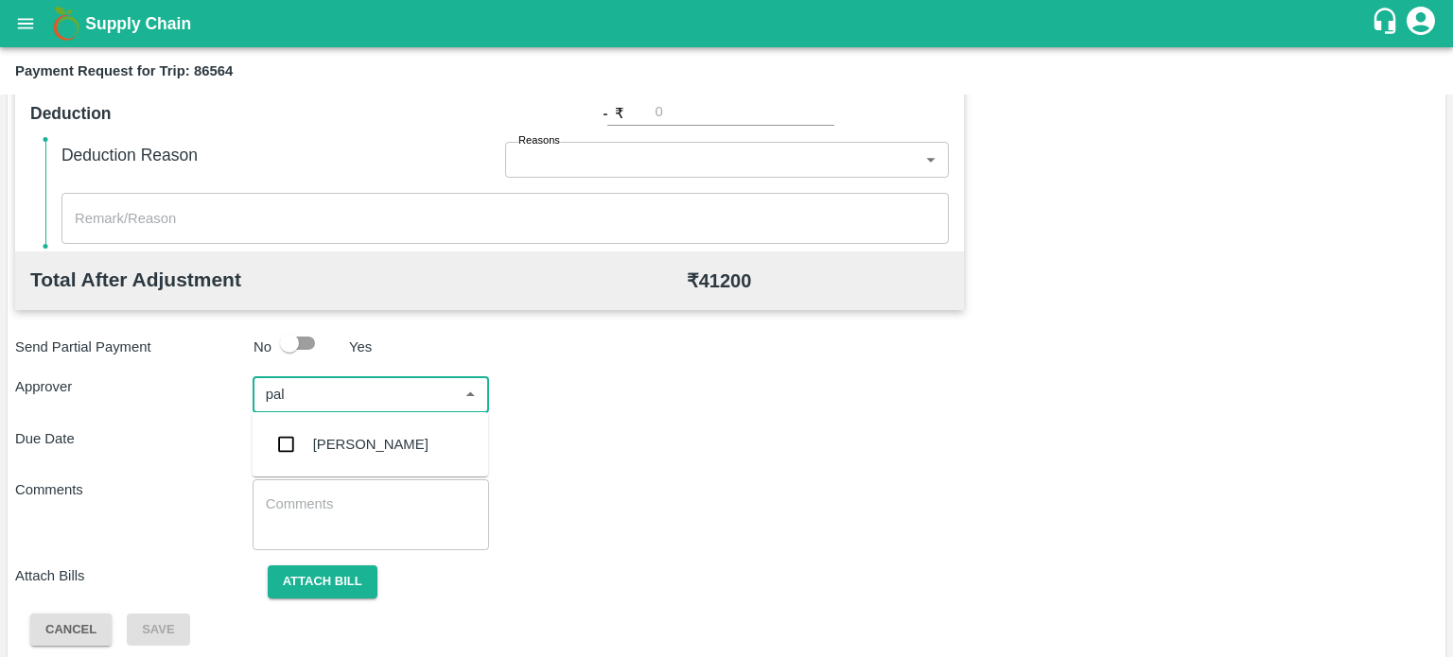
click at [352, 443] on div "Palwinder Singh" at bounding box center [370, 444] width 115 height 21
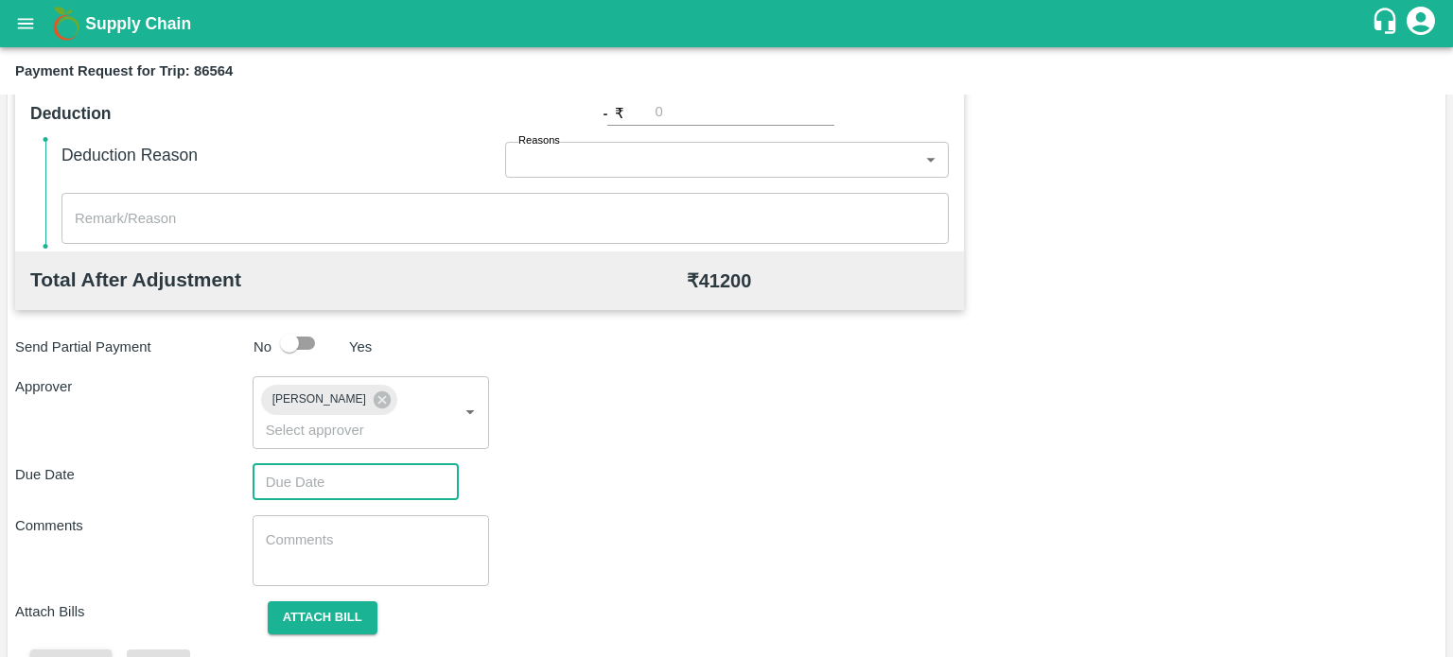
type input "DD/MM/YYYY hh:mm aa"
click at [351, 486] on input "DD/MM/YYYY hh:mm aa" at bounding box center [349, 482] width 193 height 36
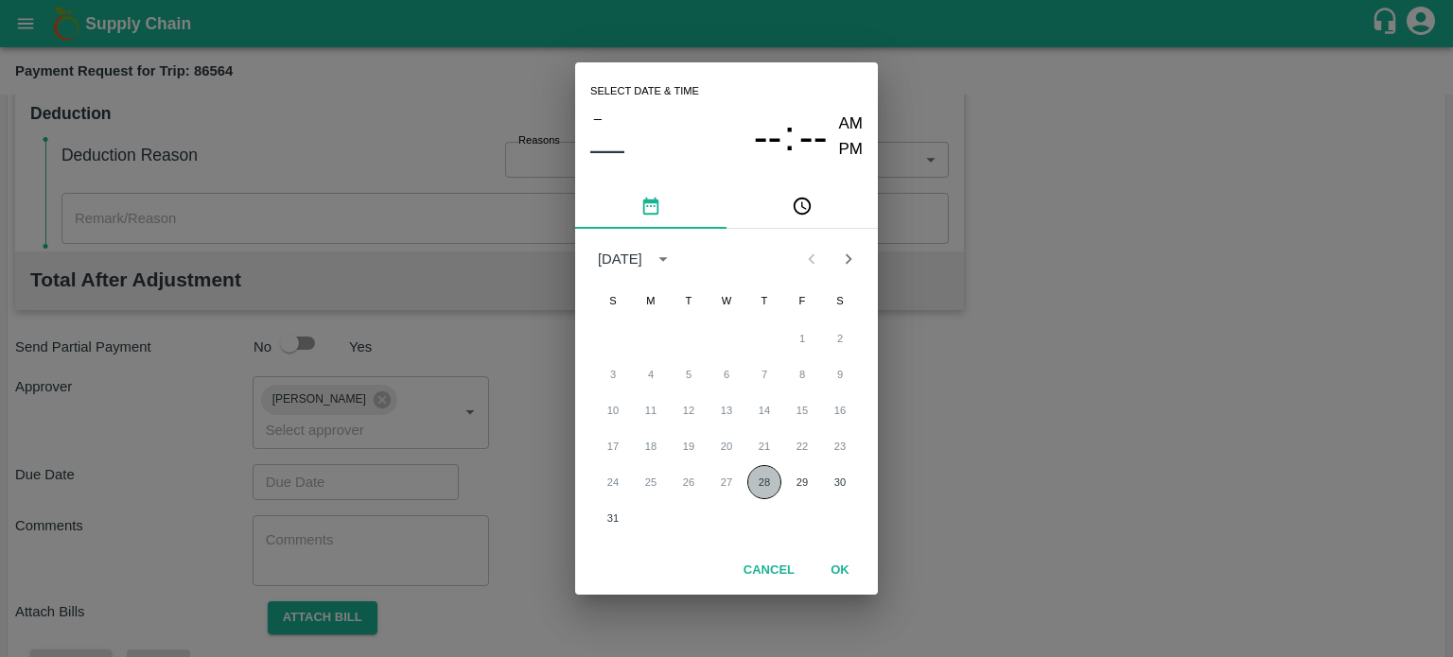
click at [761, 481] on button "28" at bounding box center [764, 482] width 34 height 34
type input "28/08/2025 12:00 AM"
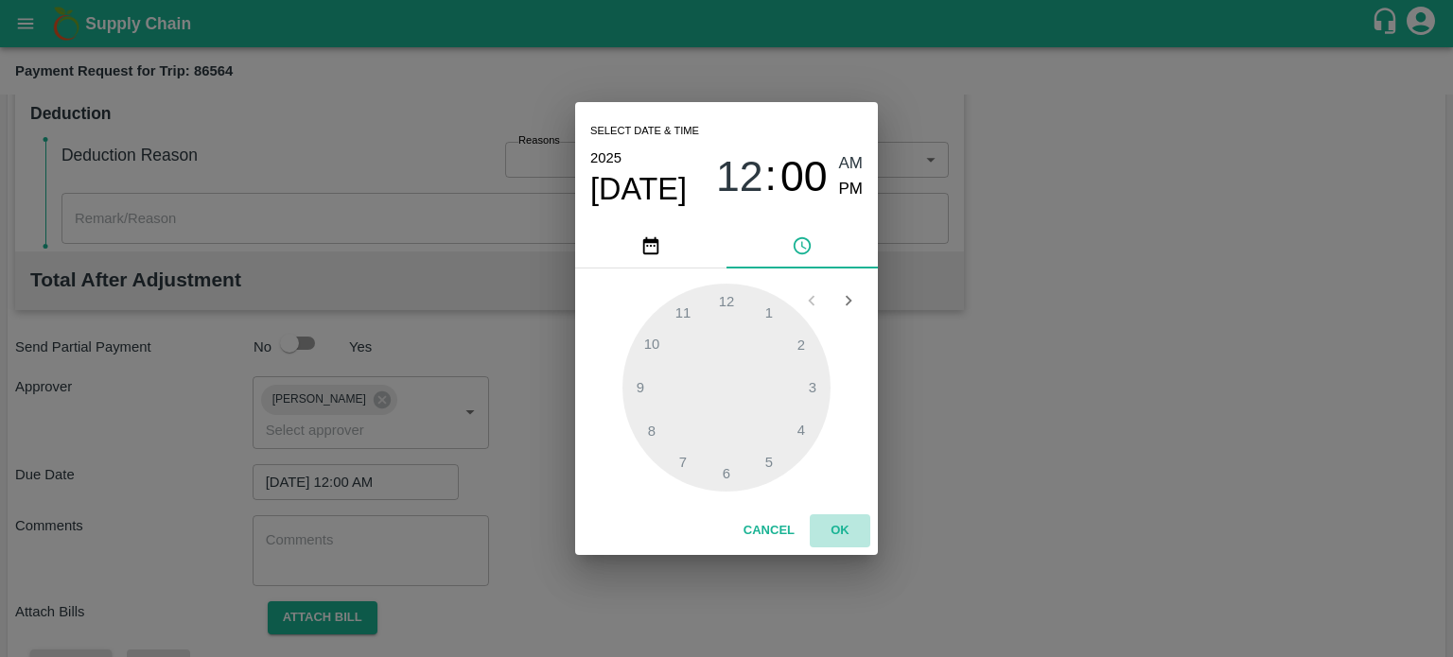
click at [846, 533] on button "OK" at bounding box center [840, 531] width 61 height 33
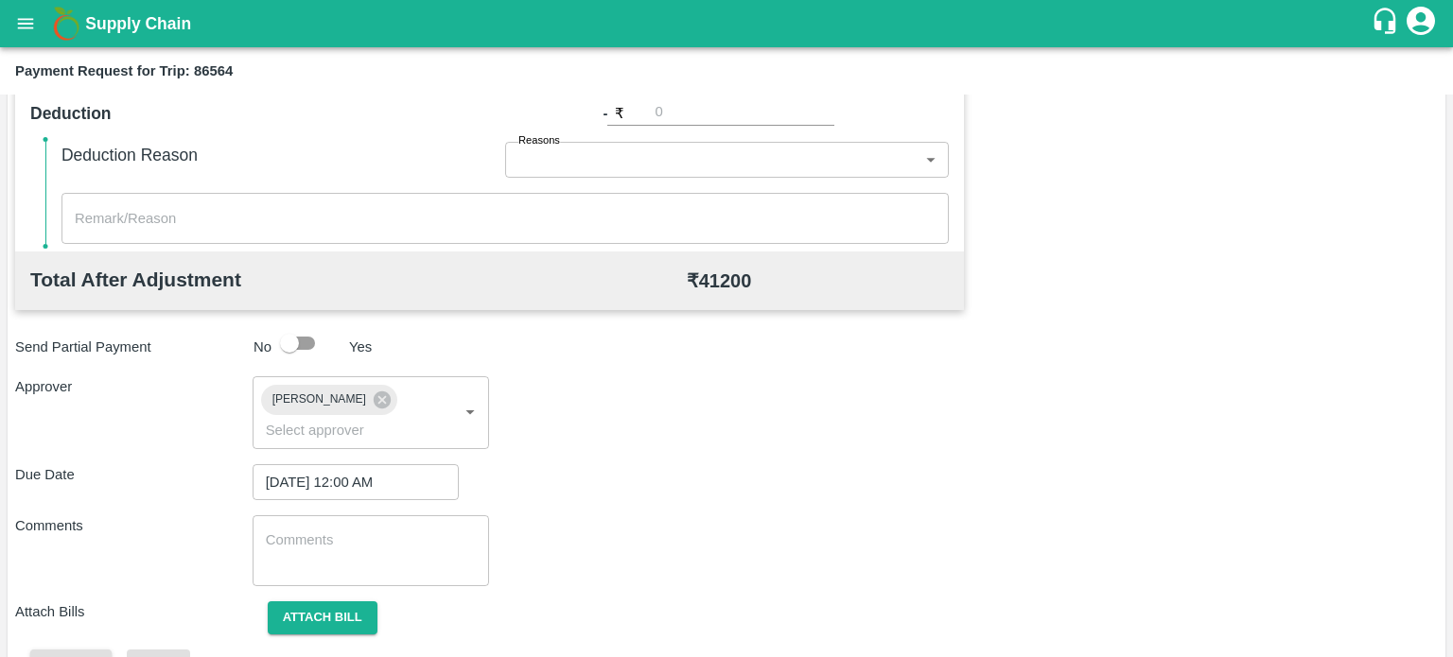
click at [345, 519] on div "x ​" at bounding box center [371, 551] width 237 height 71
click at [335, 529] on div "x ​" at bounding box center [371, 551] width 237 height 71
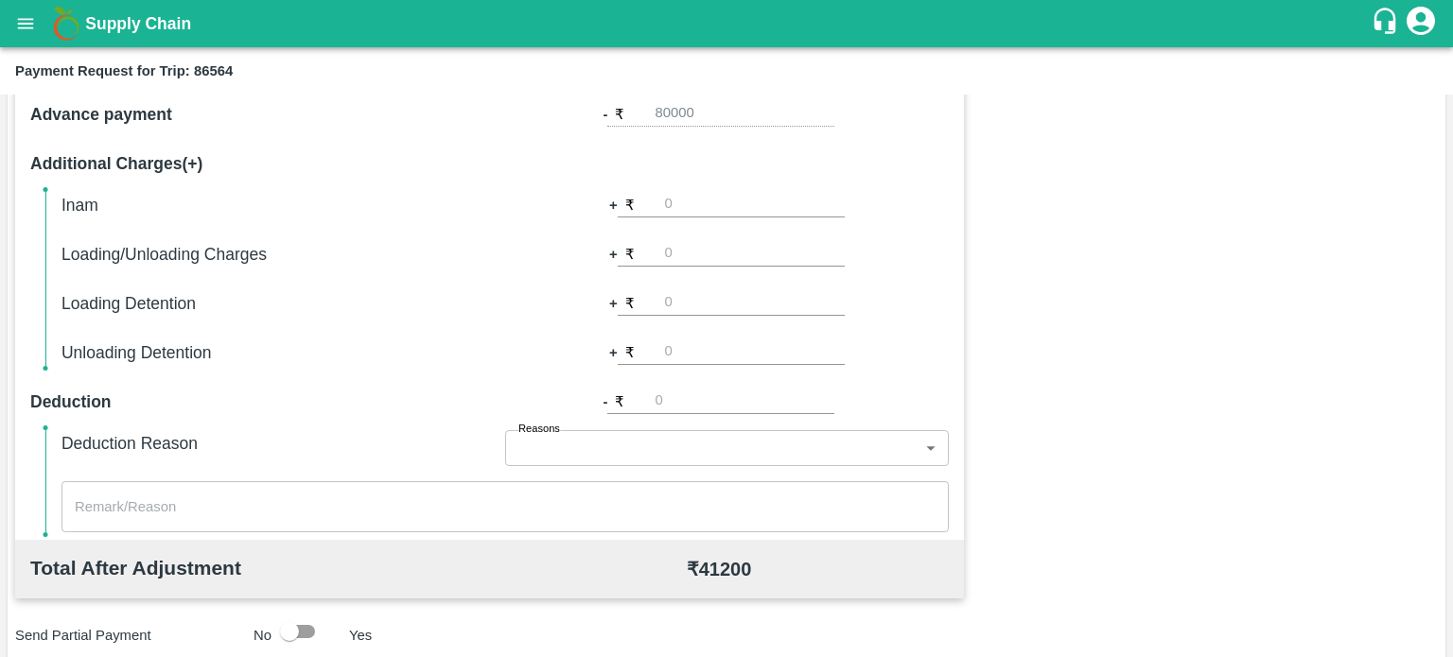
scroll to position [496, 0]
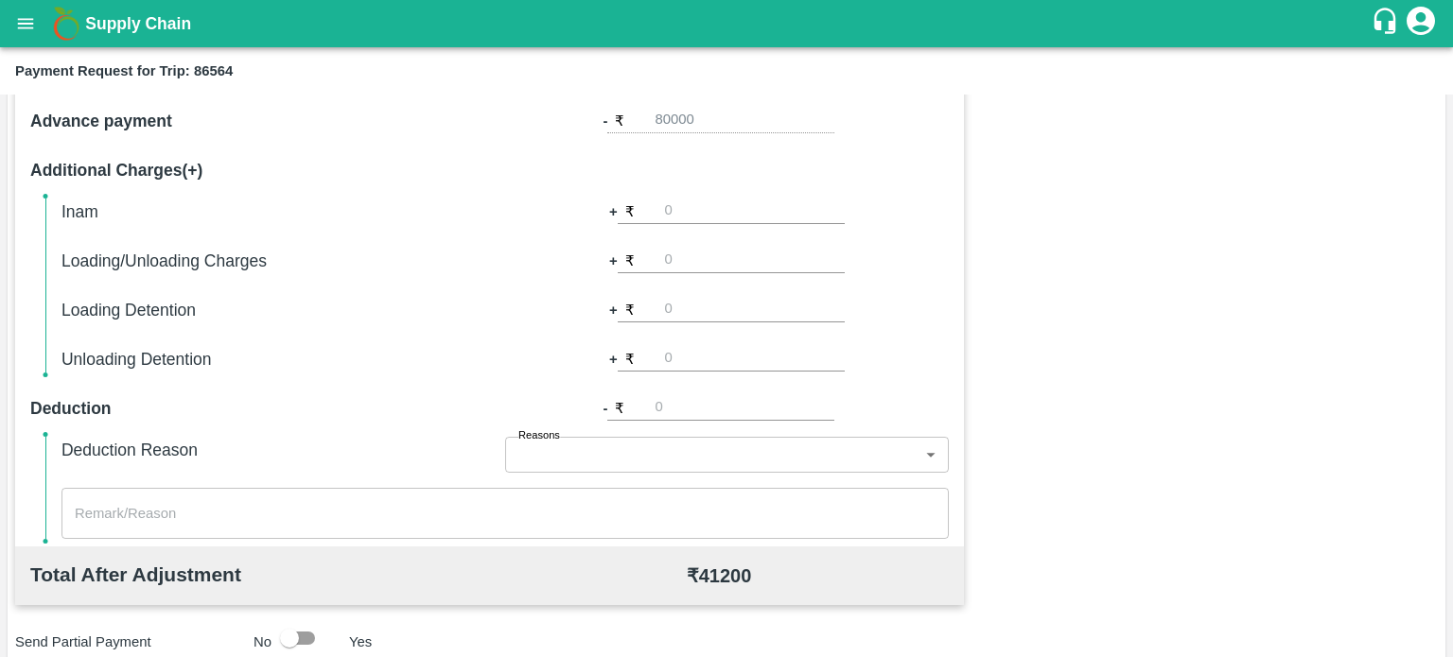
click at [654, 259] on div "₹" at bounding box center [731, 261] width 227 height 26
type input "1500"
click at [469, 339] on div "Inam + ₹ Loading/Unloading Charges + ₹ 1500 Loading Detention + ₹ Unloading Det…" at bounding box center [504, 286] width 887 height 174
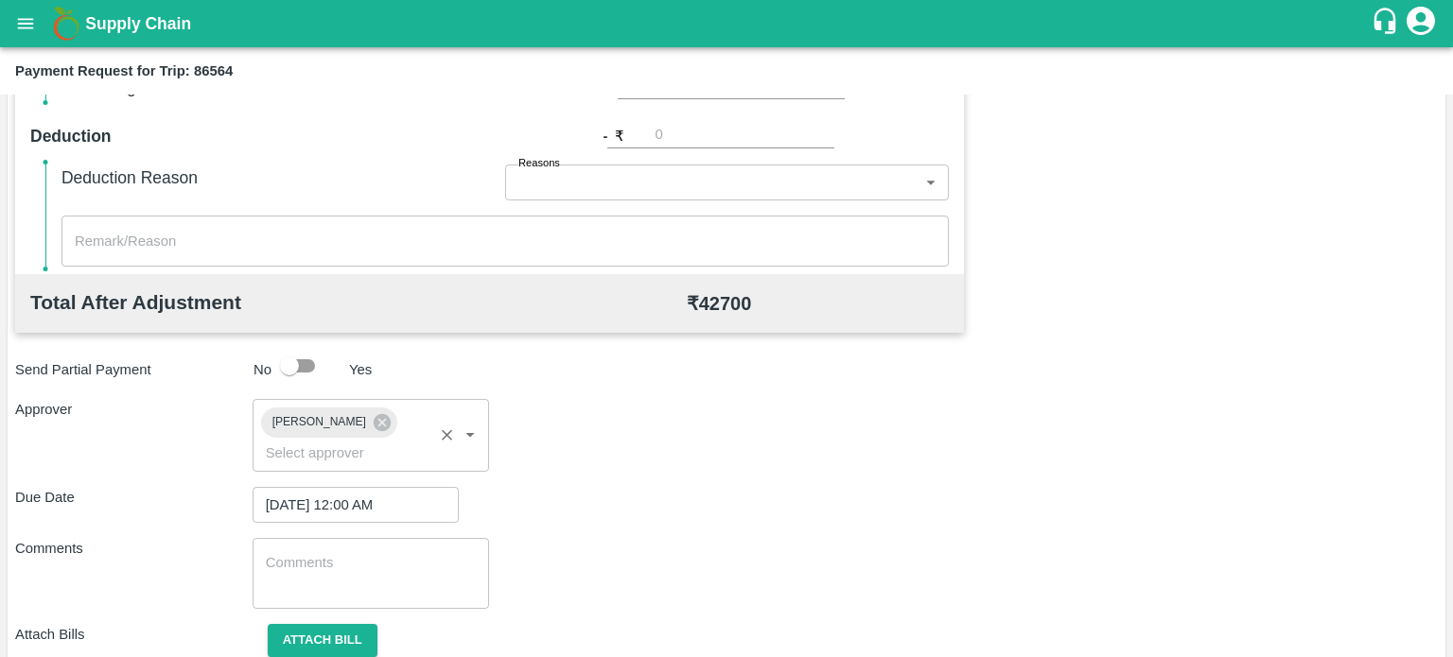
scroll to position [770, 0]
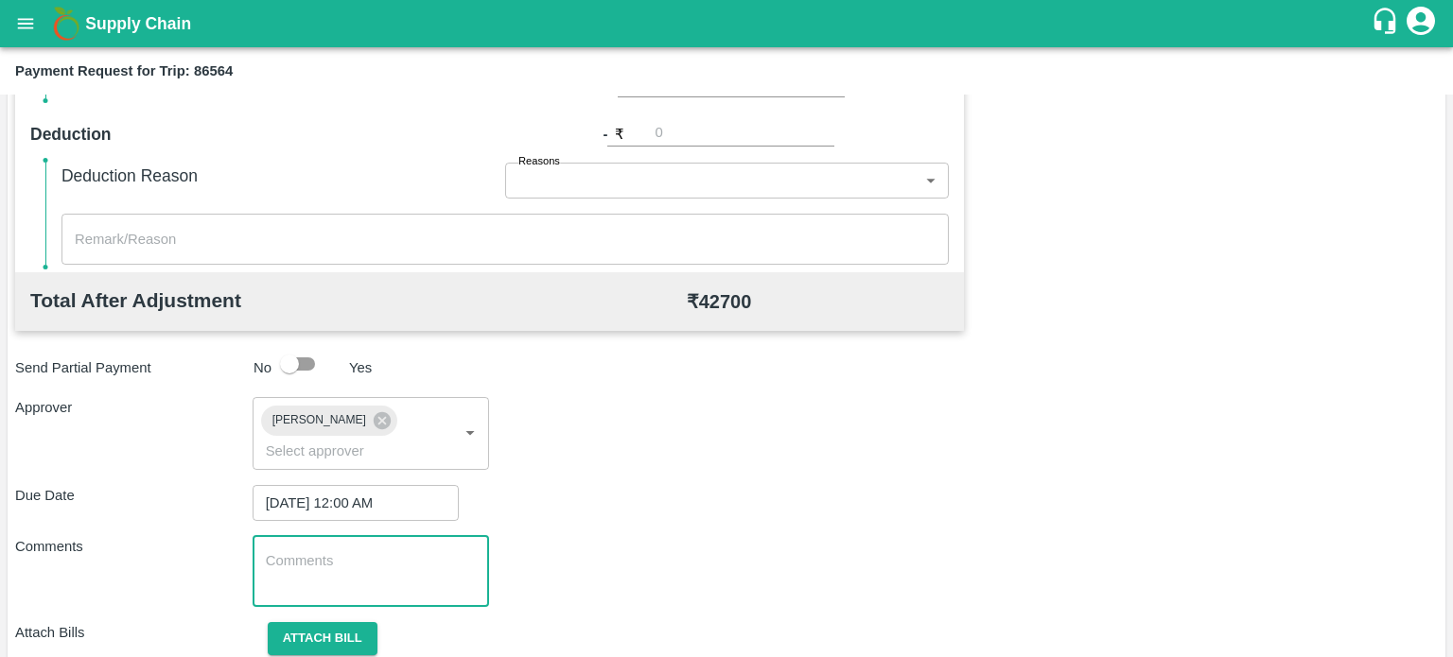
click at [285, 567] on textarea at bounding box center [371, 571] width 211 height 40
drag, startPoint x: 370, startPoint y: 570, endPoint x: 341, endPoint y: 570, distance: 29.3
click at [341, 570] on textarea "Rs 1500 for q" at bounding box center [371, 571] width 211 height 40
type textarea "Rs 1500 for Q Farm"
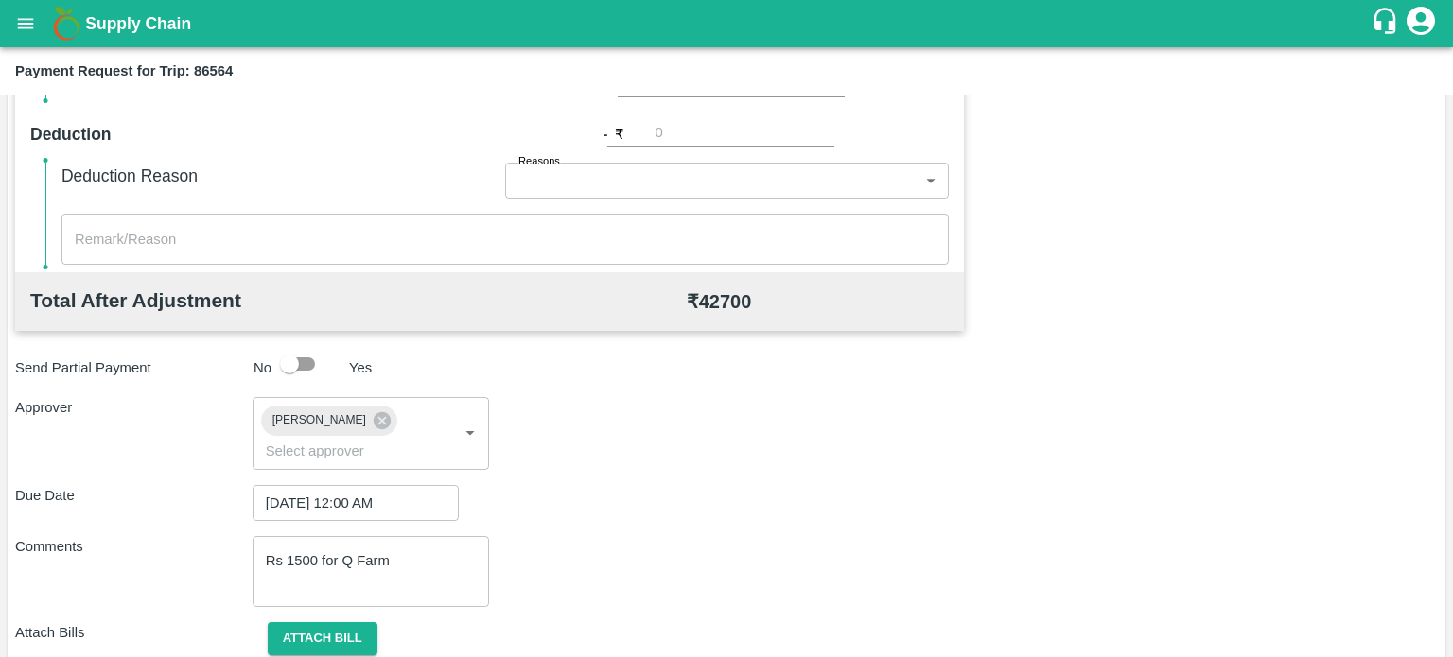
click at [518, 536] on div "Comments Rs 1500 for Q Farm x ​" at bounding box center [726, 571] width 1423 height 71
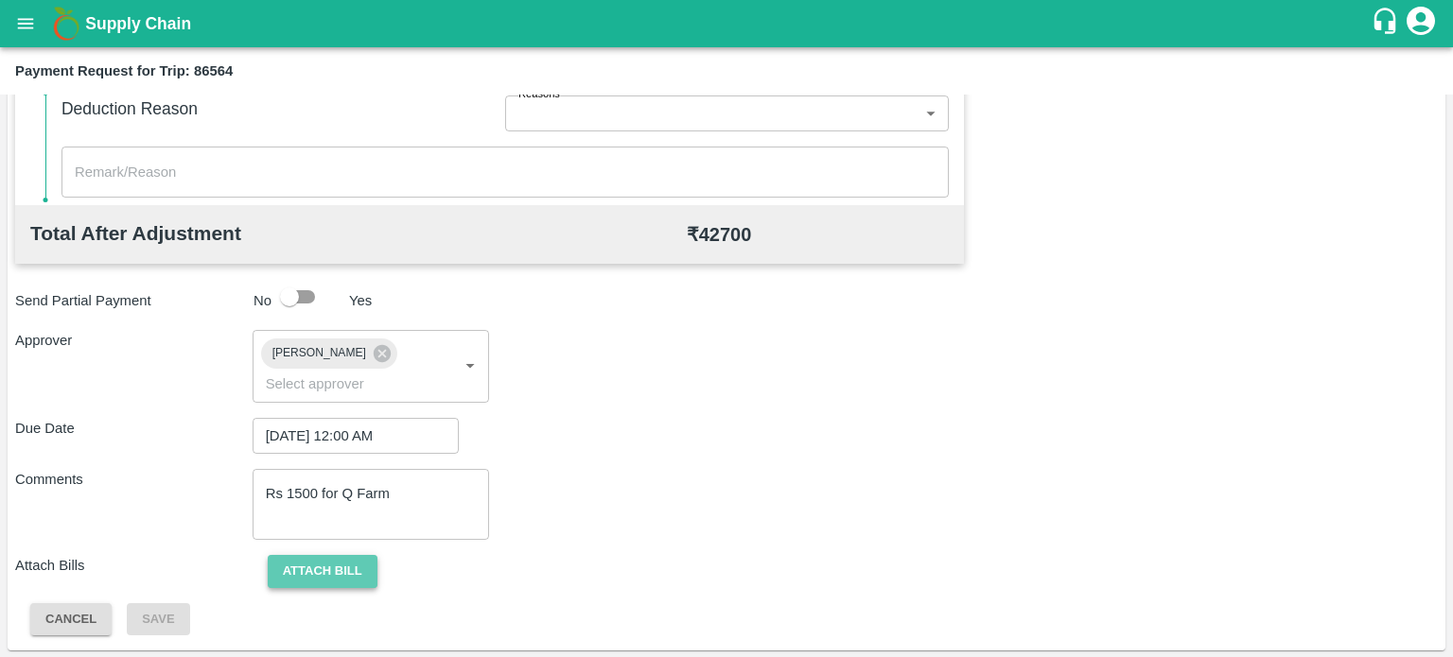
click at [322, 570] on button "Attach bill" at bounding box center [323, 571] width 110 height 33
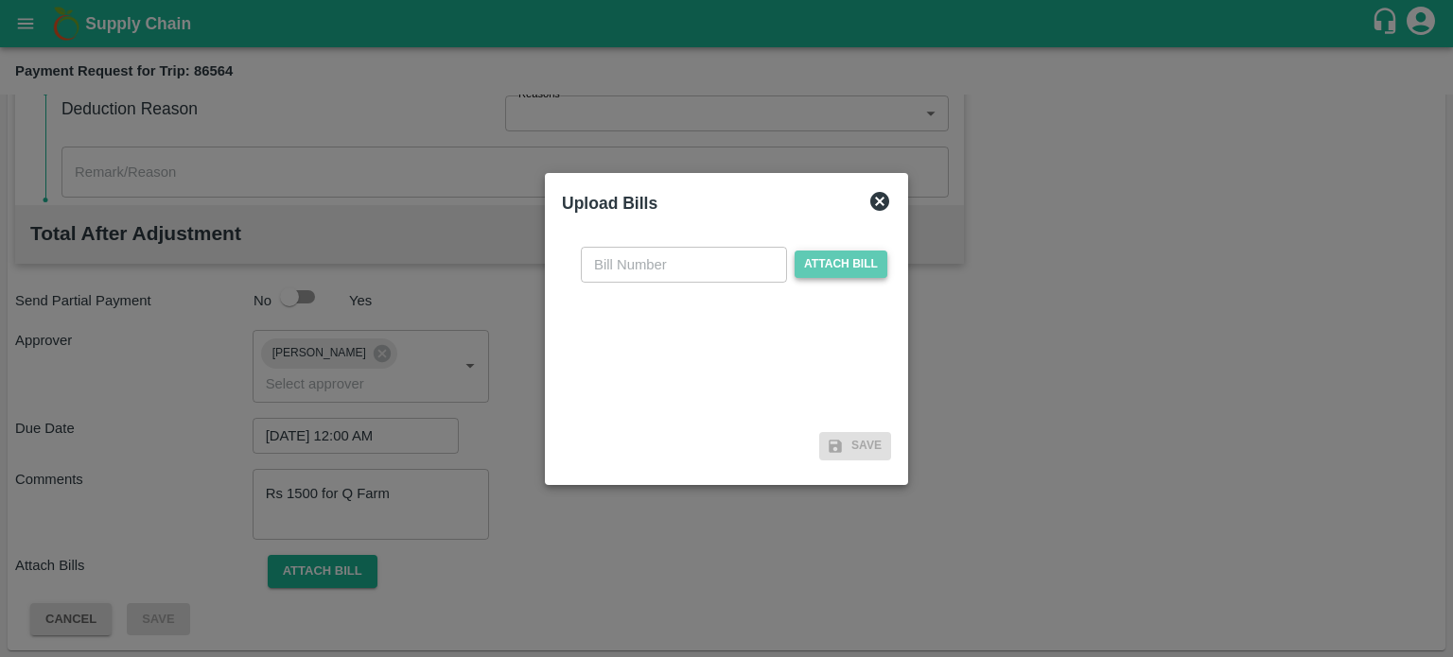
click at [819, 268] on span "Attach bill" at bounding box center [841, 264] width 93 height 27
click at [0, 0] on input "Attach bill" at bounding box center [0, 0] width 0 height 0
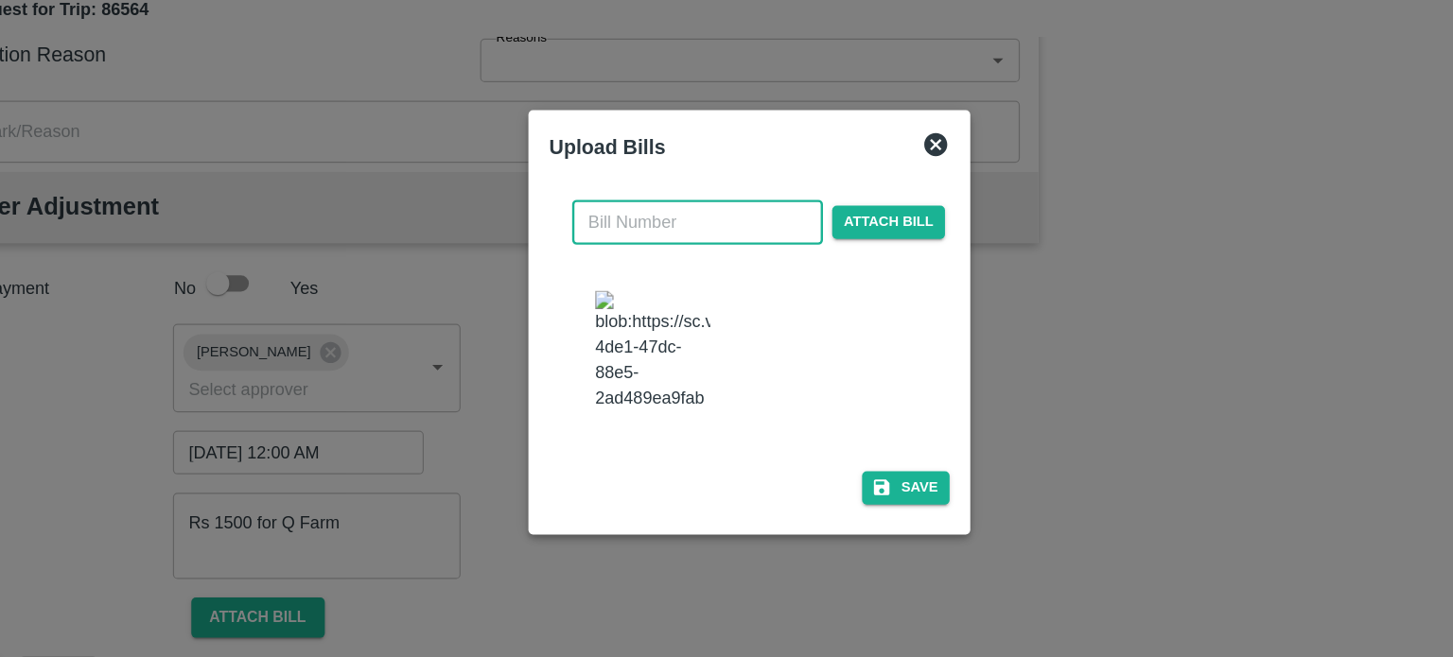
click at [613, 261] on input "text" at bounding box center [684, 246] width 206 height 36
type input "1022"
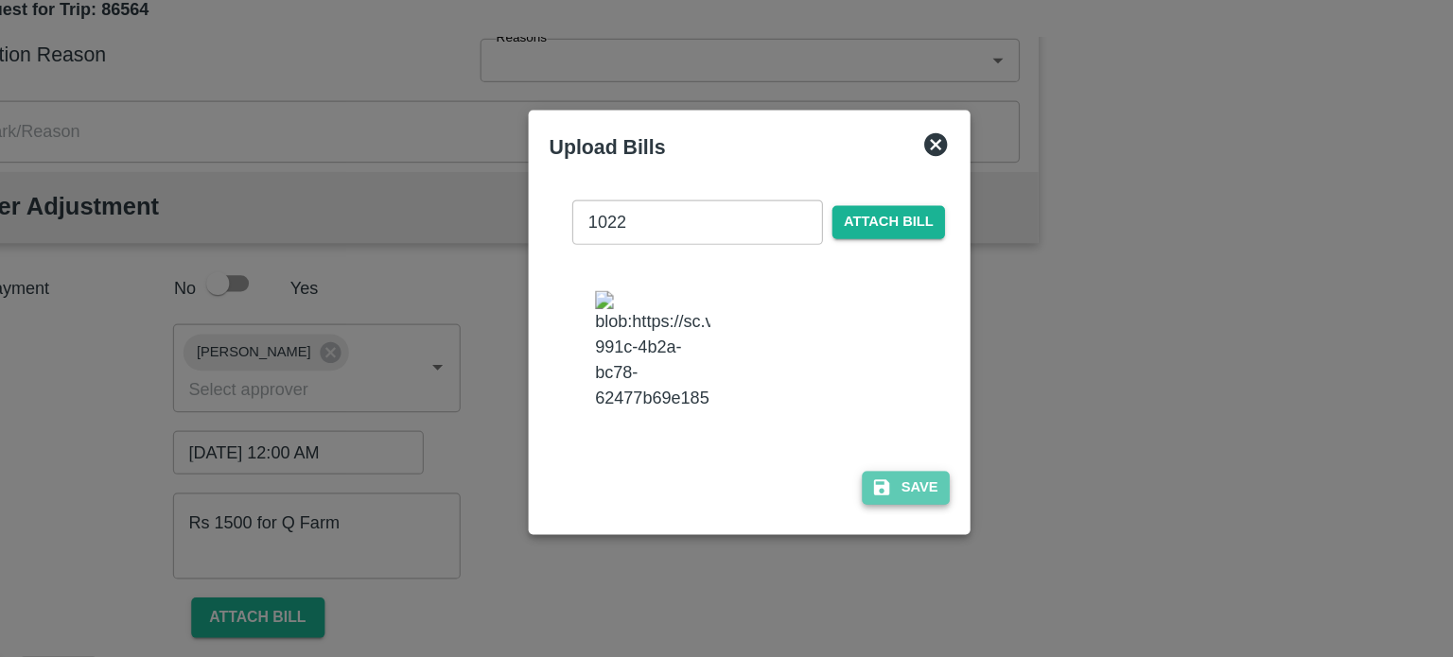
click at [863, 464] on button "Save" at bounding box center [855, 464] width 72 height 27
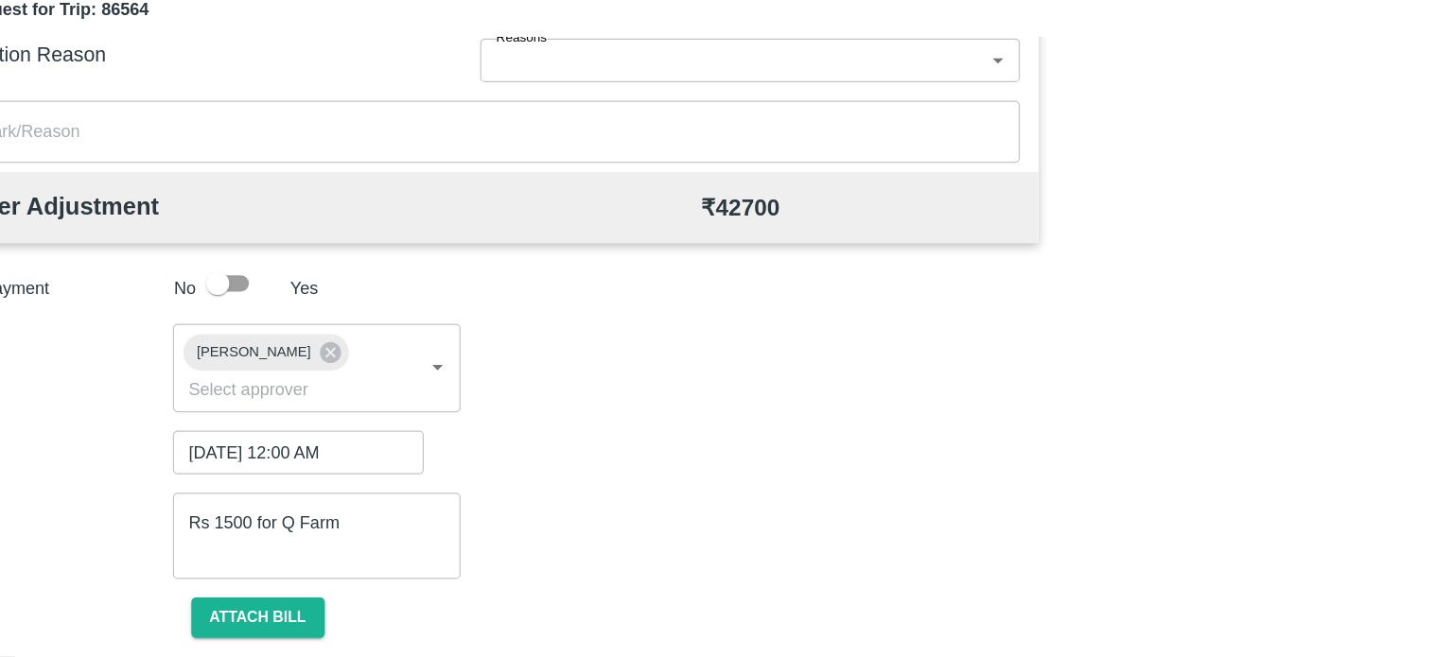
scroll to position [913, 0]
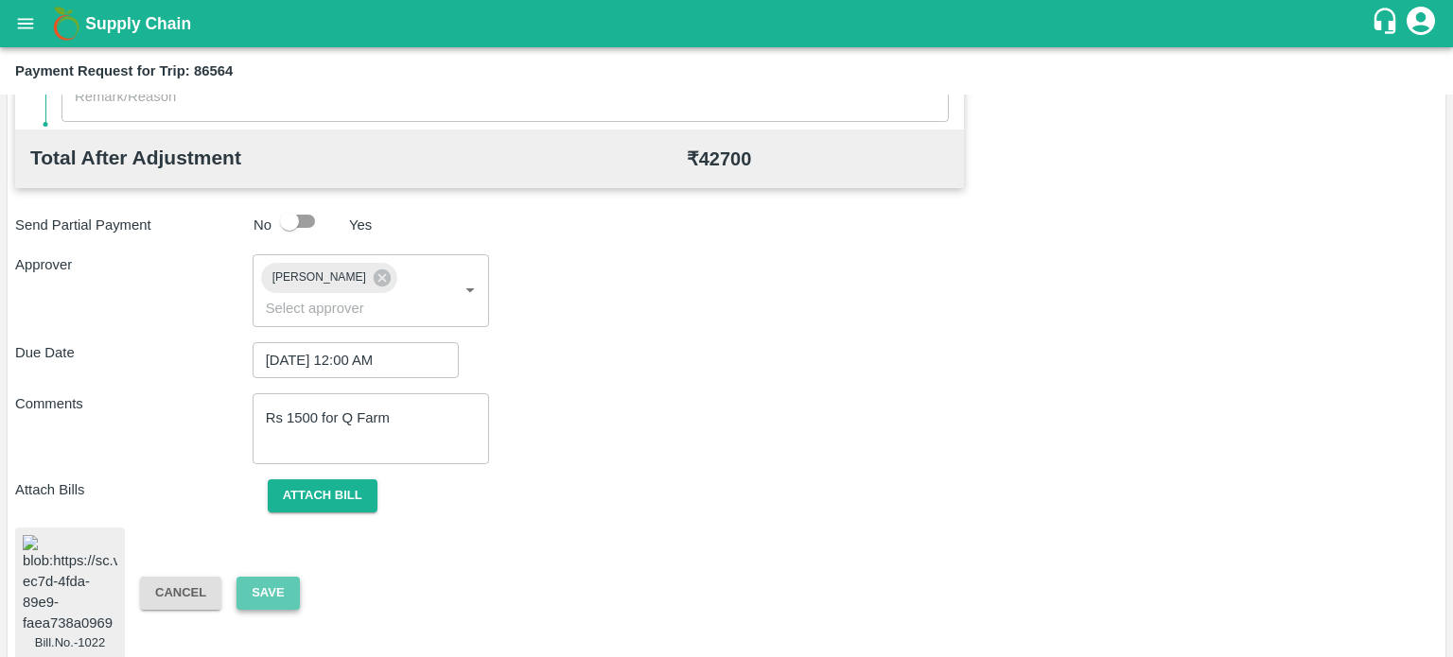
click at [276, 581] on button "Save" at bounding box center [267, 593] width 62 height 33
